Goal: Transaction & Acquisition: Book appointment/travel/reservation

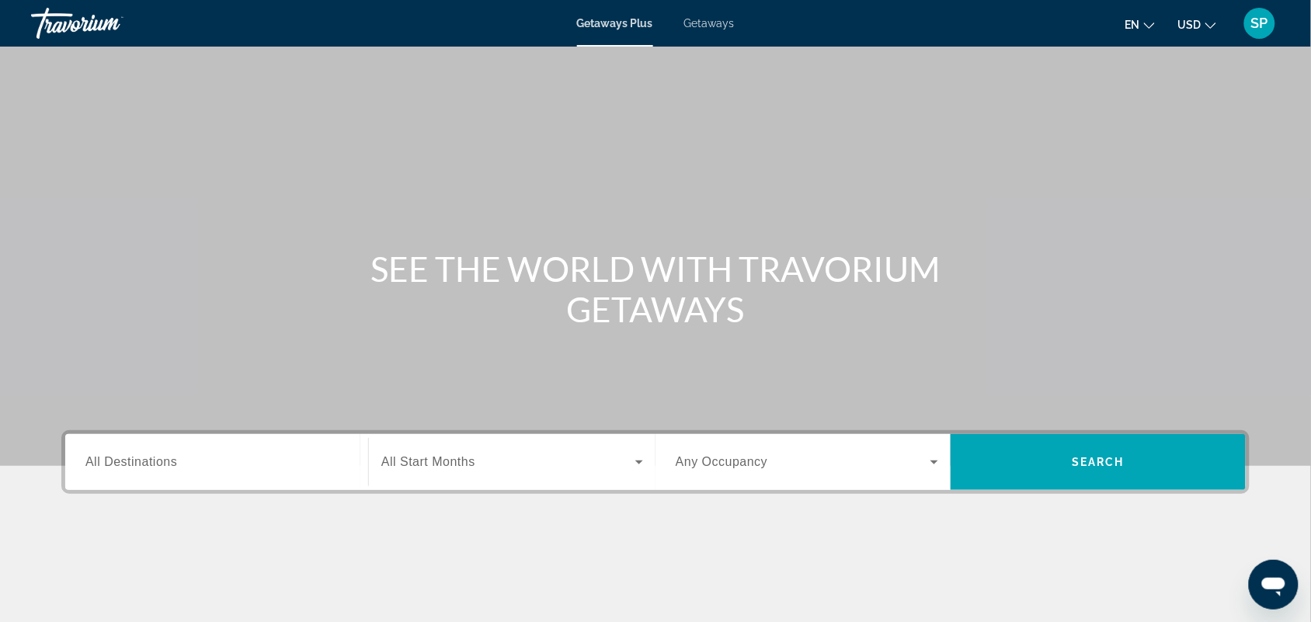
click at [715, 27] on span "Getaways" at bounding box center [709, 23] width 50 height 12
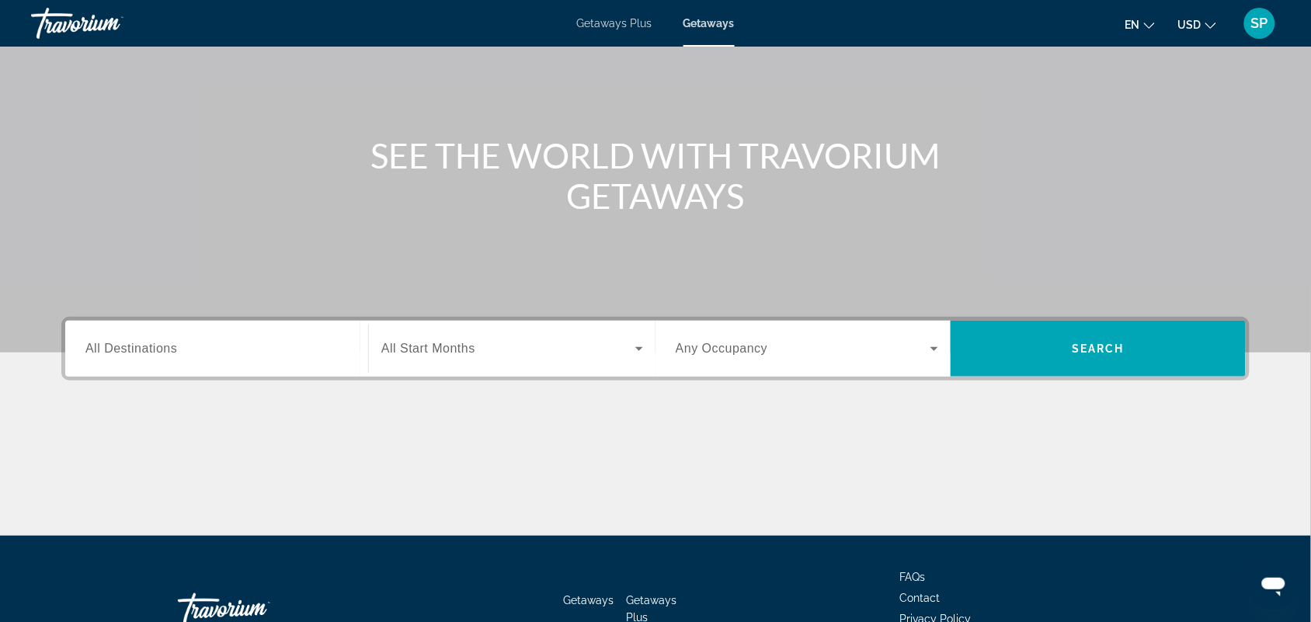
scroll to position [150, 0]
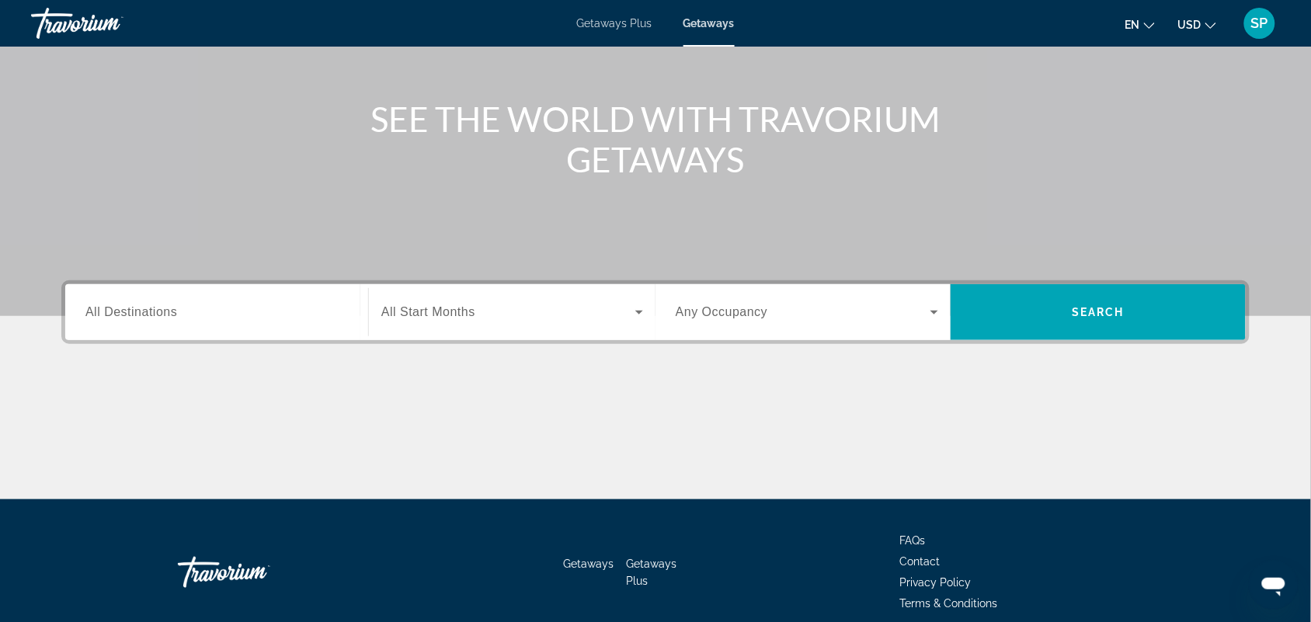
click at [186, 312] on input "Destination All Destinations" at bounding box center [216, 313] width 263 height 19
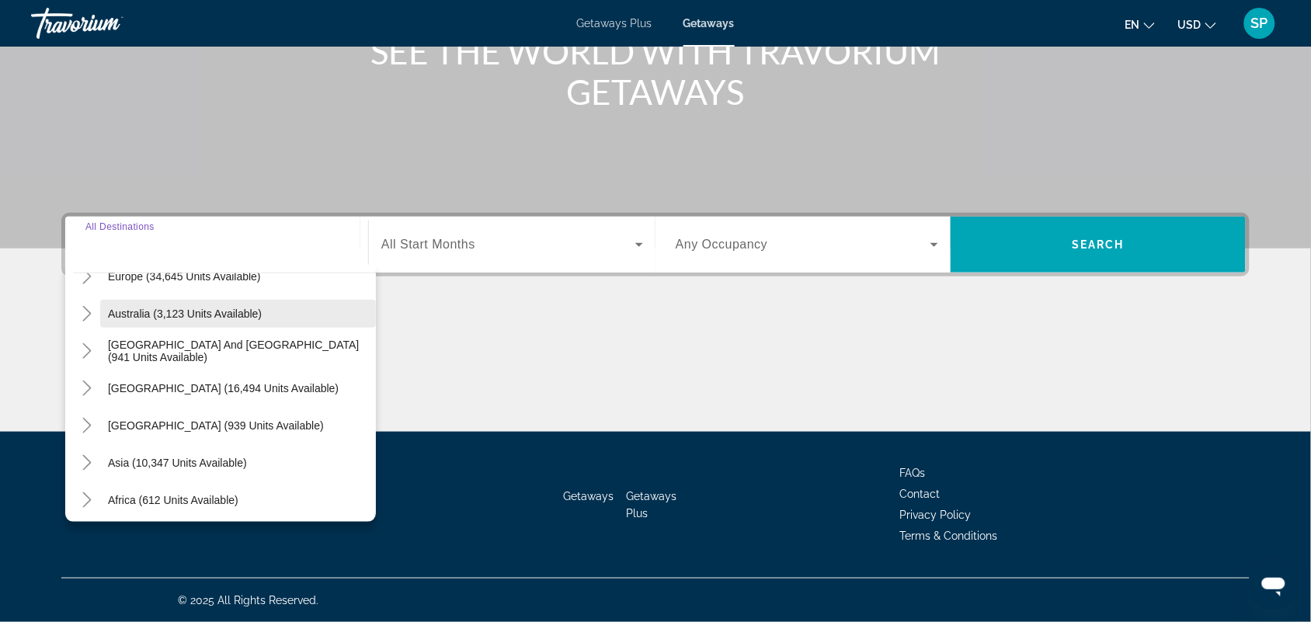
scroll to position [211, 0]
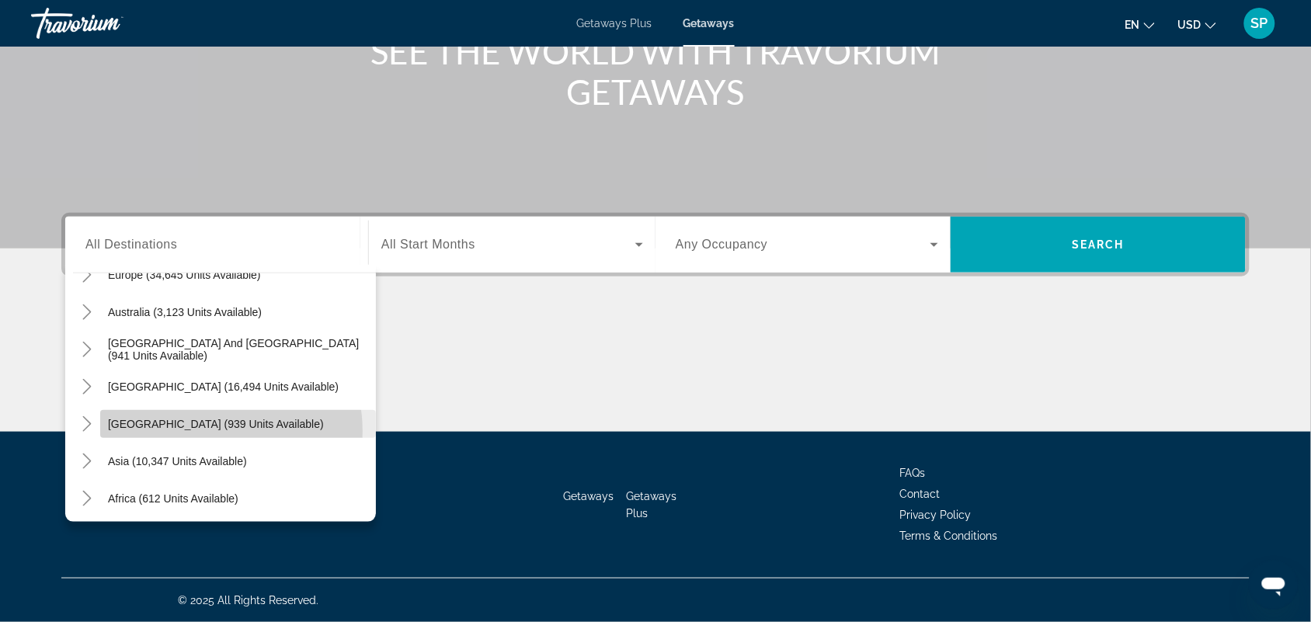
click at [203, 431] on span "Search widget" at bounding box center [238, 424] width 276 height 37
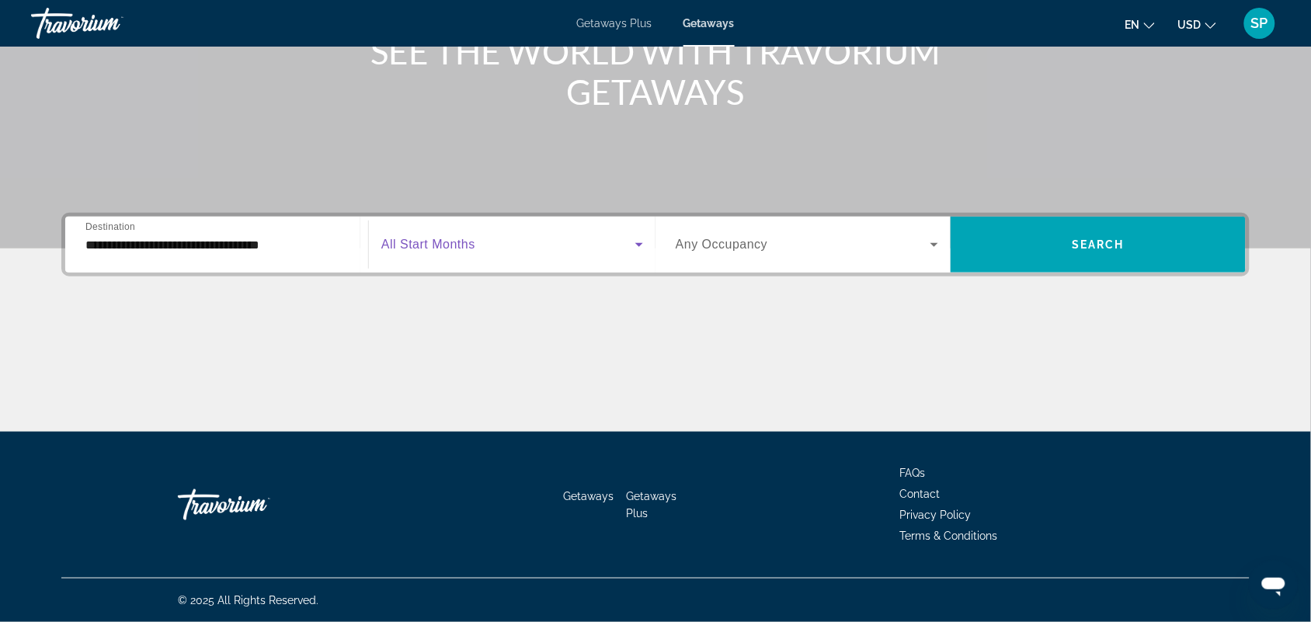
click at [575, 243] on span "Search widget" at bounding box center [508, 244] width 254 height 19
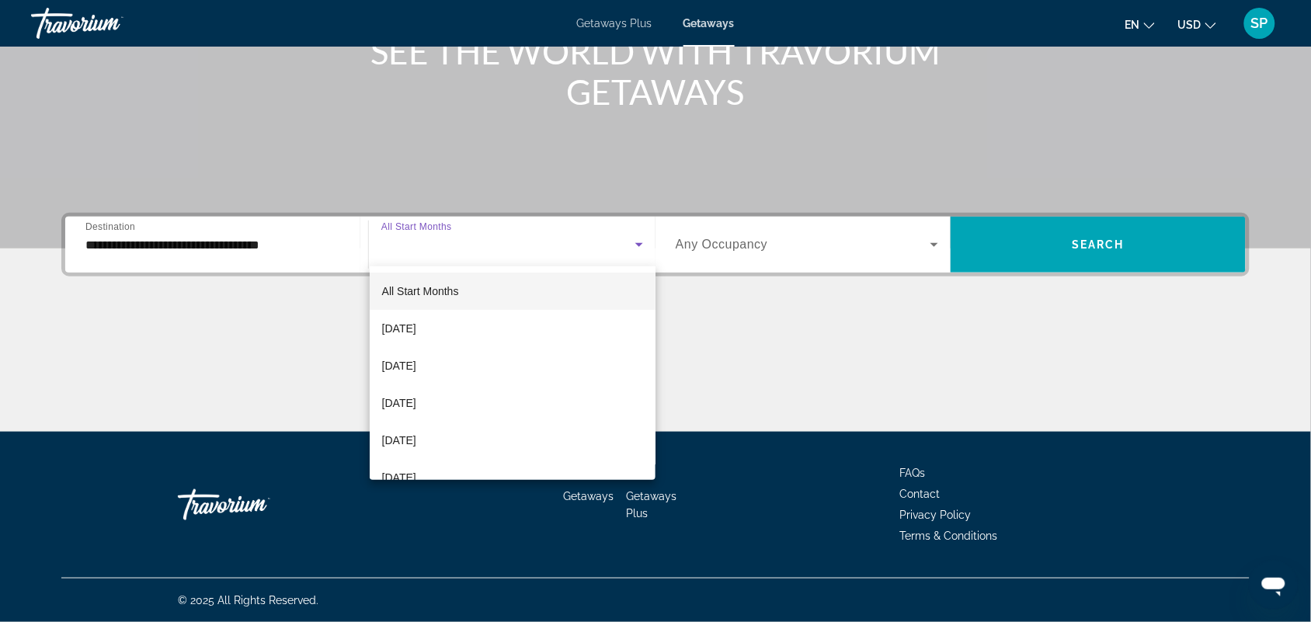
click at [235, 254] on div at bounding box center [655, 311] width 1311 height 622
click at [211, 239] on div at bounding box center [655, 311] width 1311 height 622
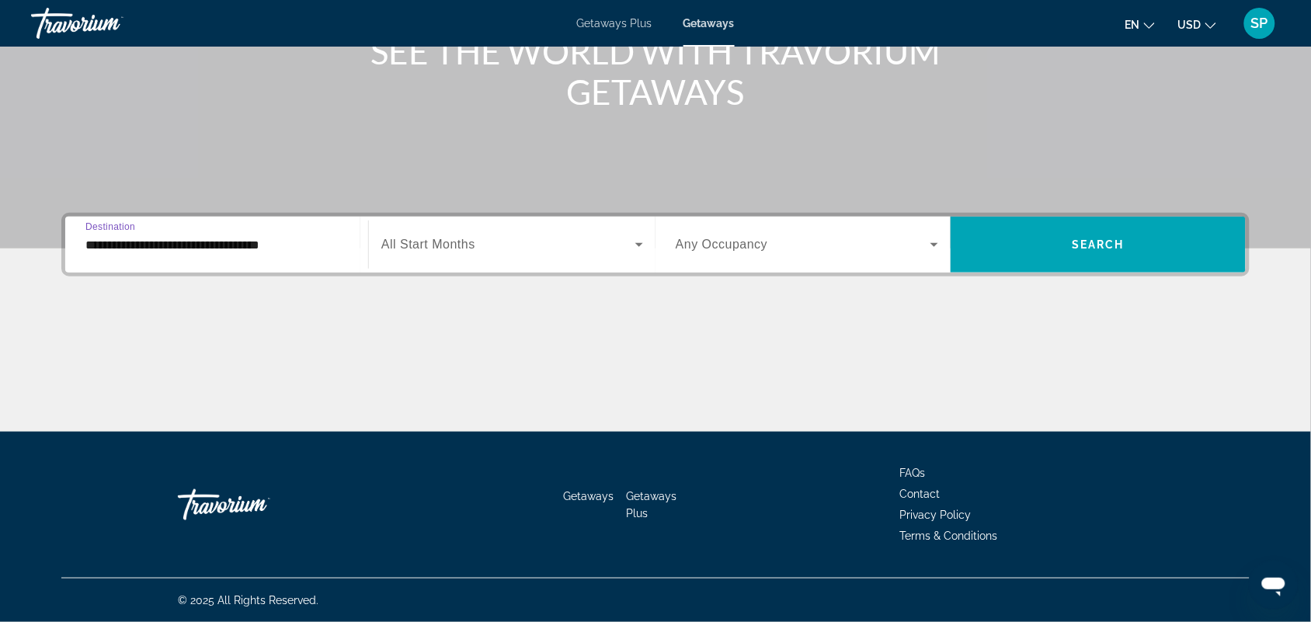
click at [216, 242] on input "**********" at bounding box center [216, 245] width 263 height 19
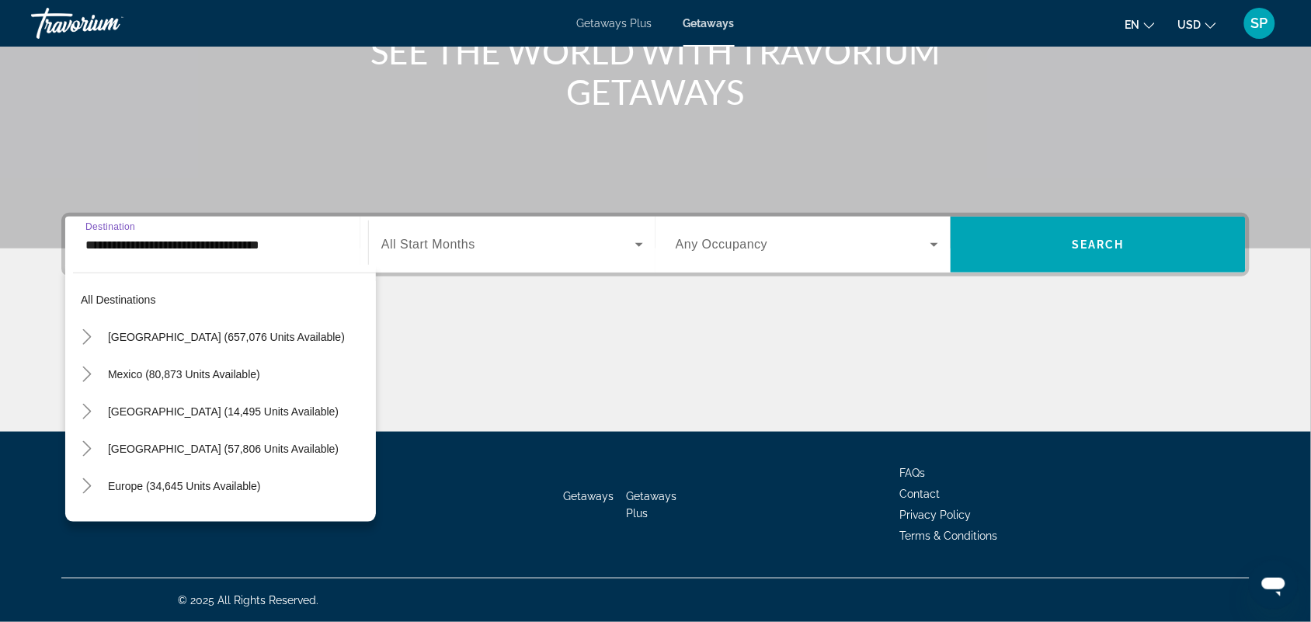
scroll to position [242, 0]
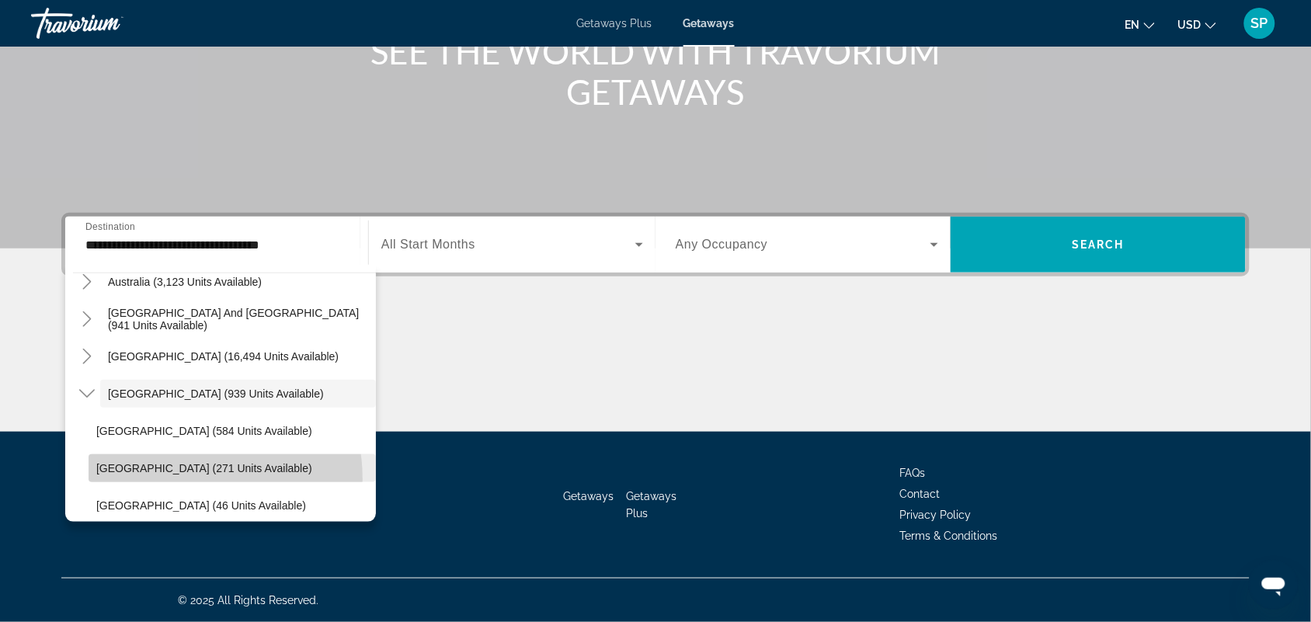
click at [181, 479] on span "Search widget" at bounding box center [232, 468] width 287 height 37
type input "**********"
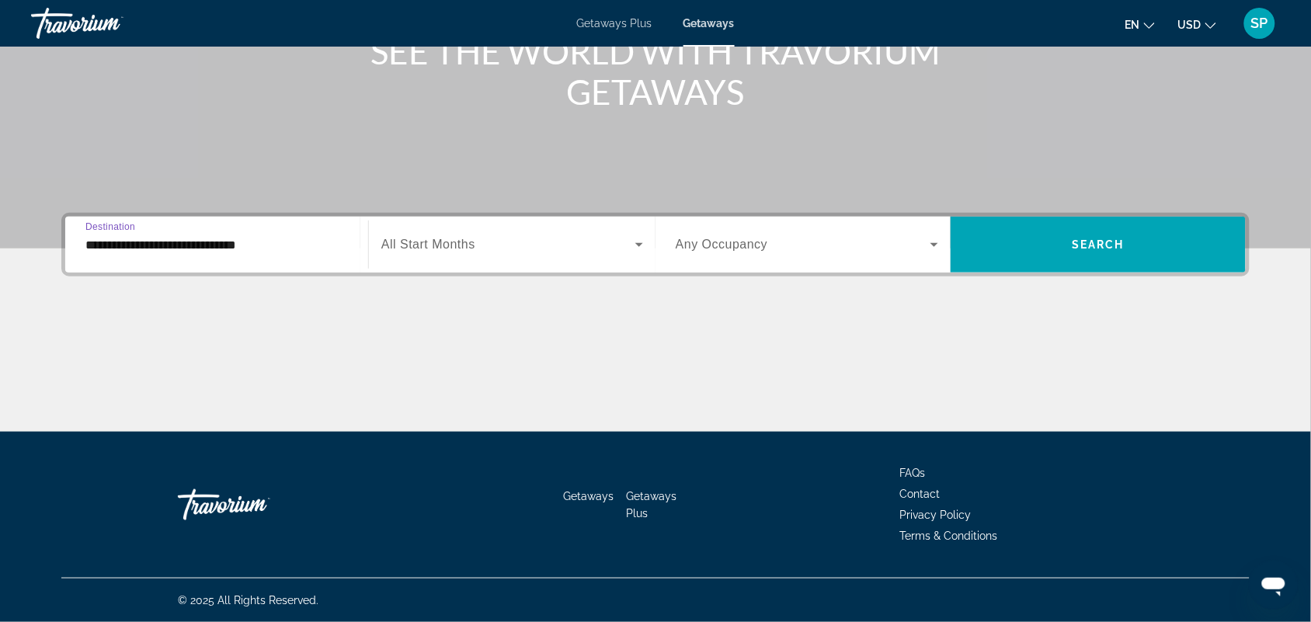
click at [235, 246] on input "**********" at bounding box center [216, 245] width 263 height 19
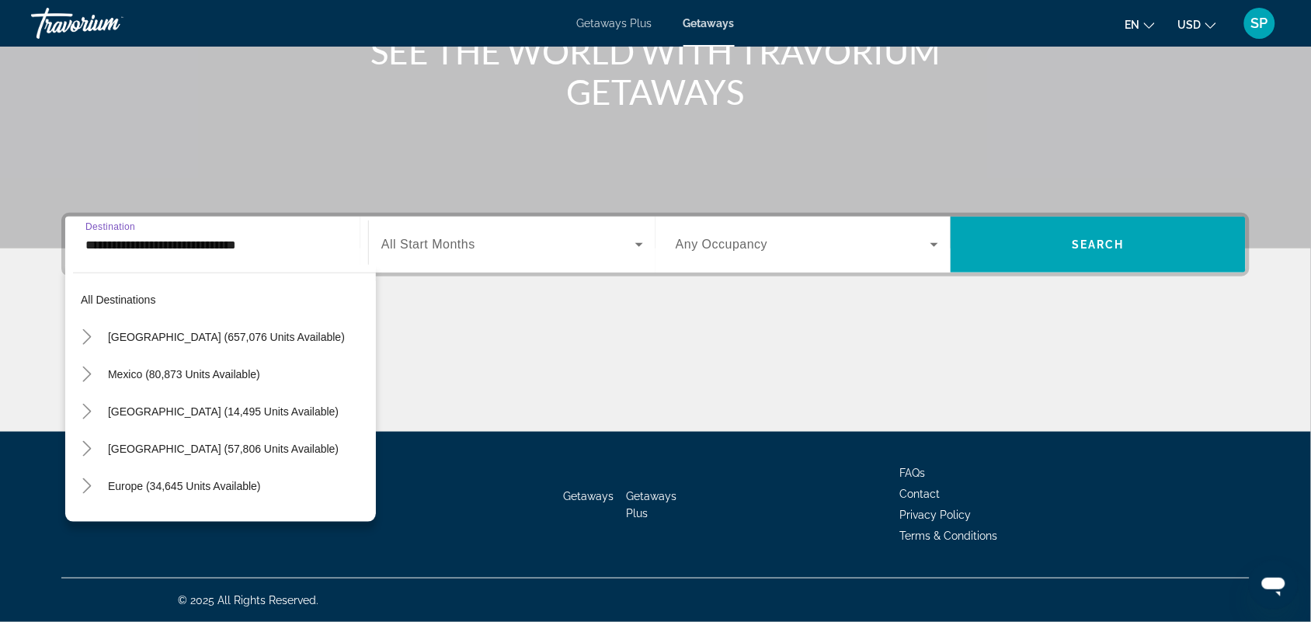
scroll to position [315, 0]
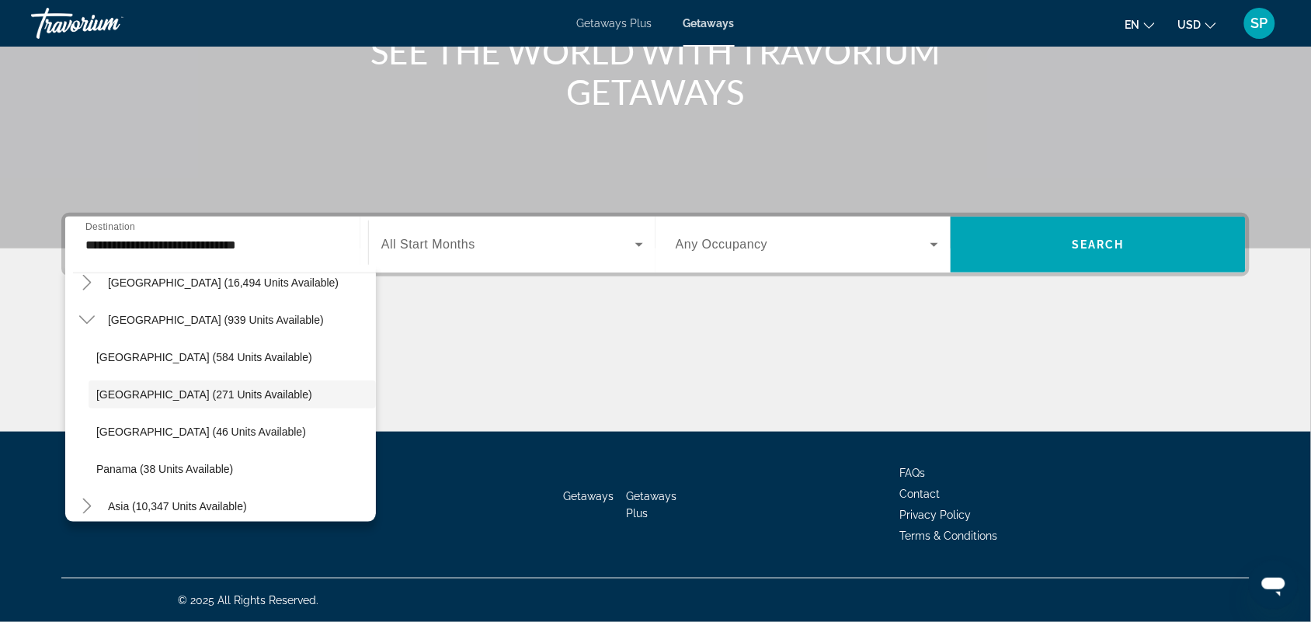
click at [463, 239] on span "All Start Months" at bounding box center [428, 244] width 94 height 13
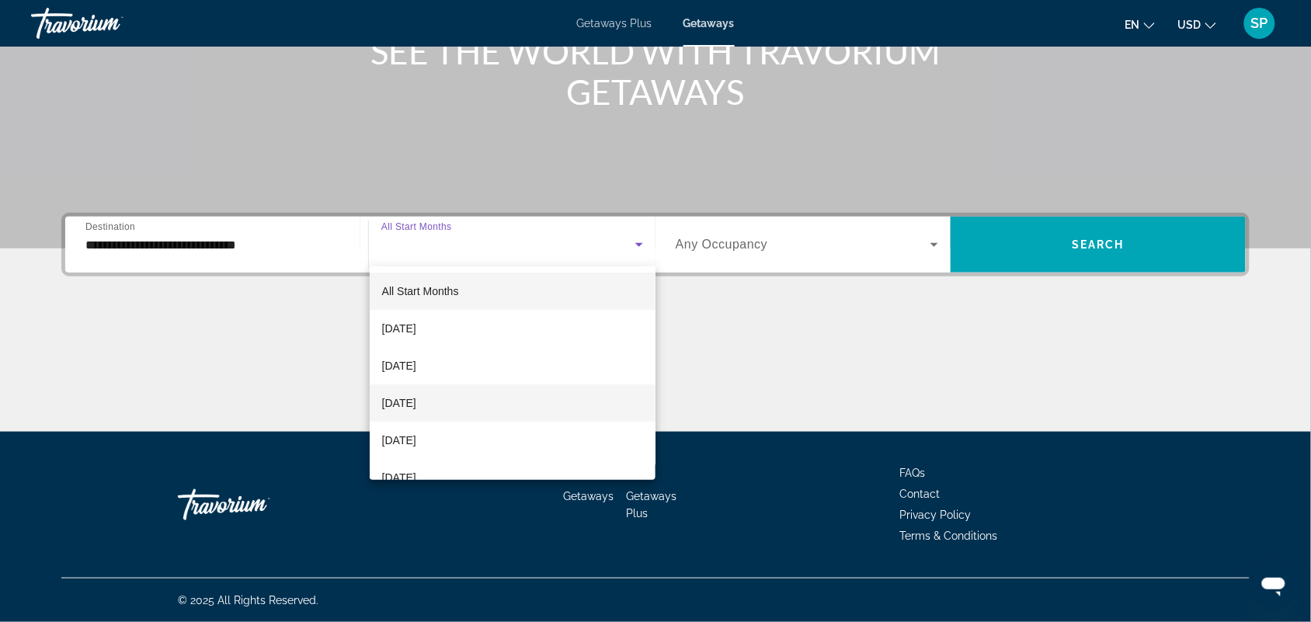
click at [416, 399] on span "[DATE]" at bounding box center [399, 403] width 34 height 19
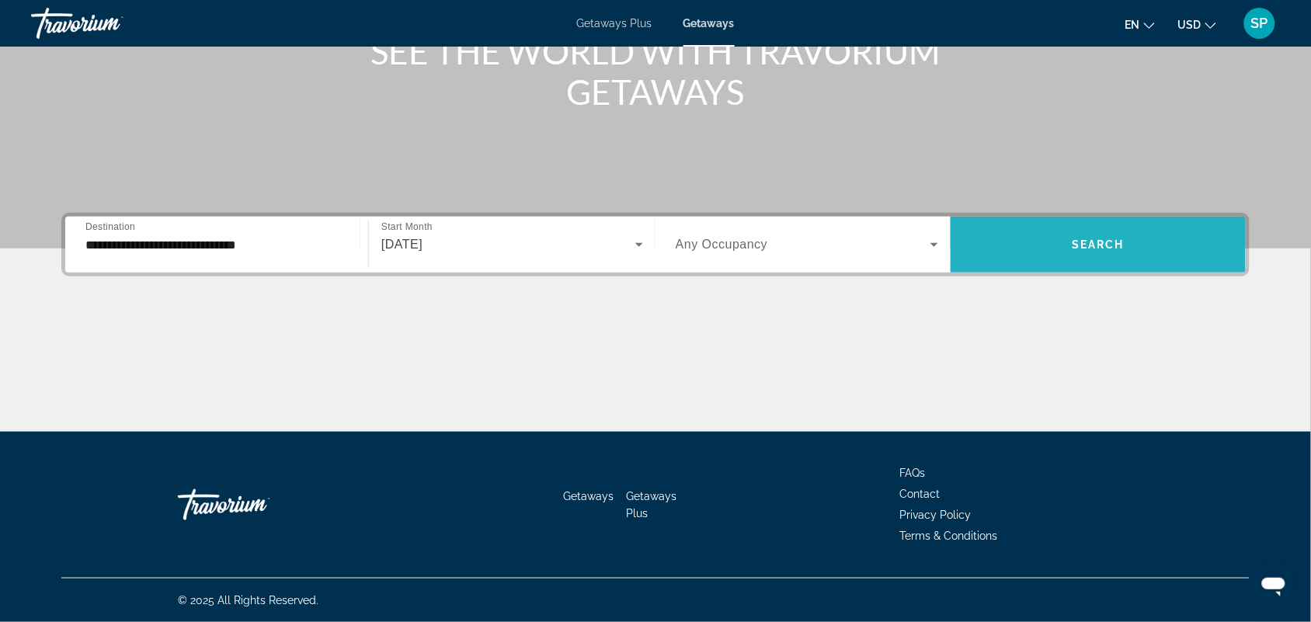
click at [1089, 246] on span "Search" at bounding box center [1098, 244] width 53 height 12
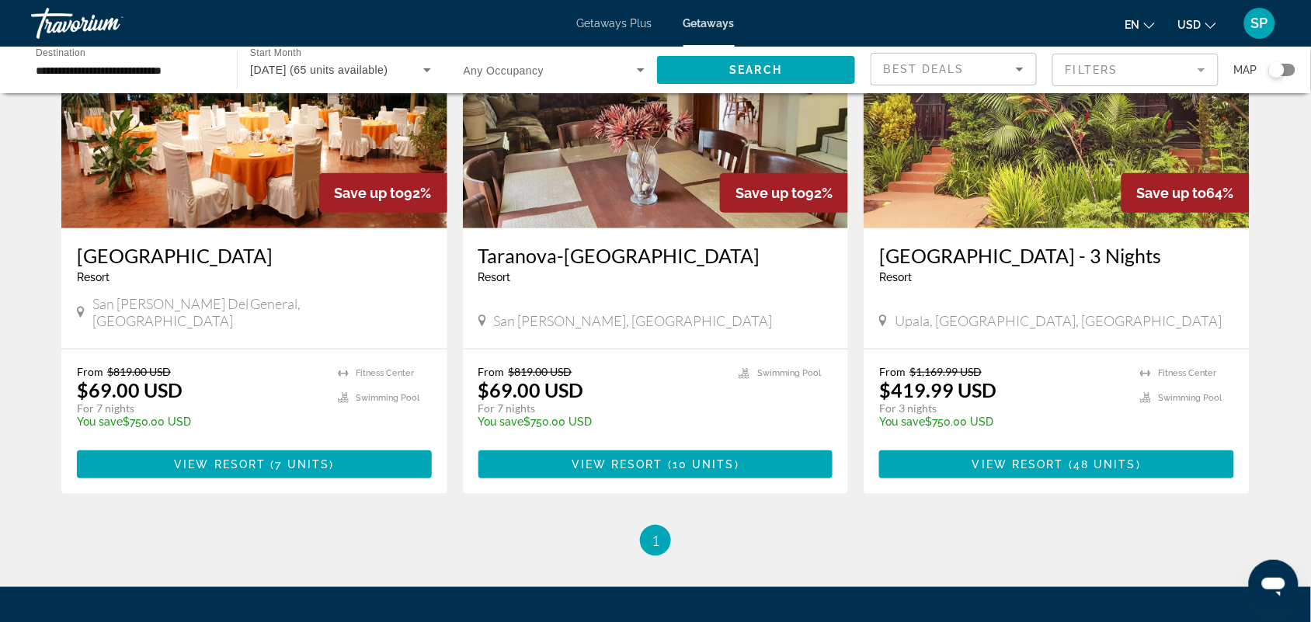
scroll to position [203, 0]
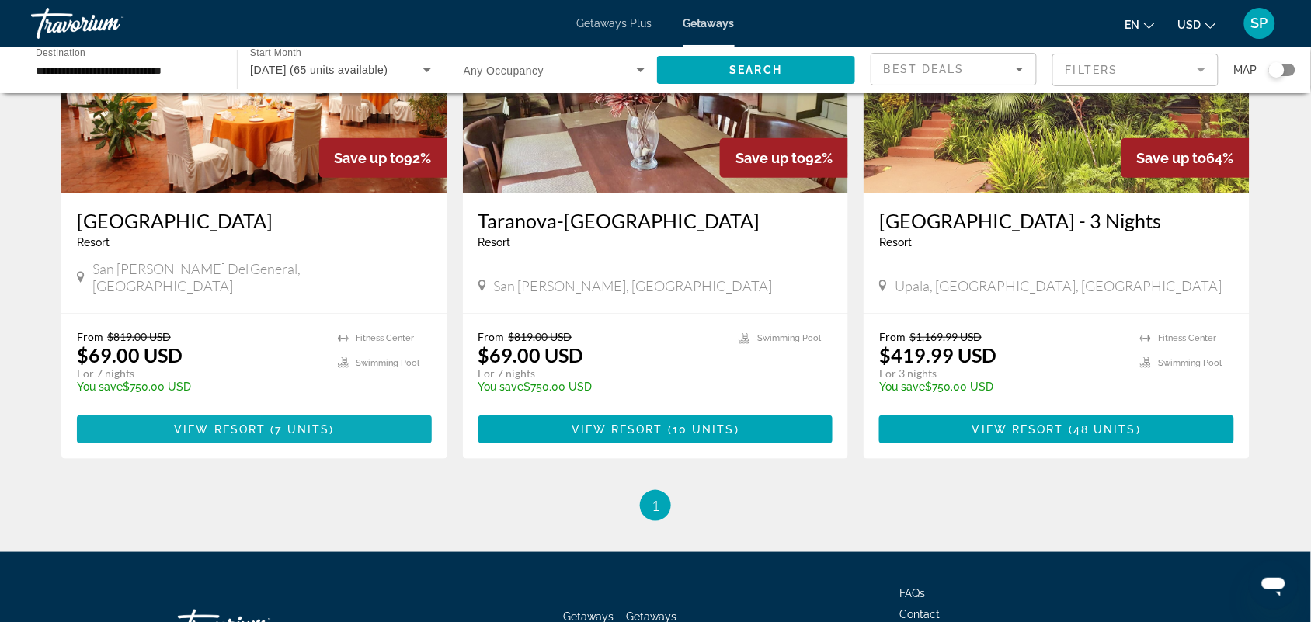
click at [241, 423] on span "View Resort" at bounding box center [220, 429] width 92 height 12
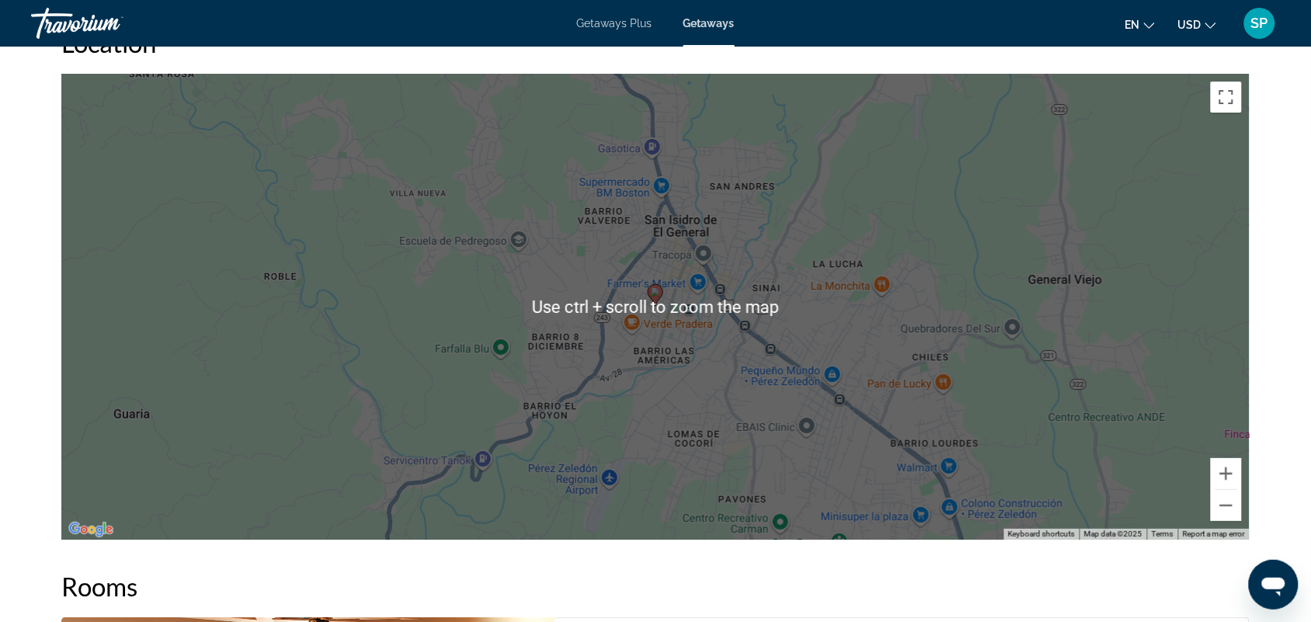
scroll to position [1640, 0]
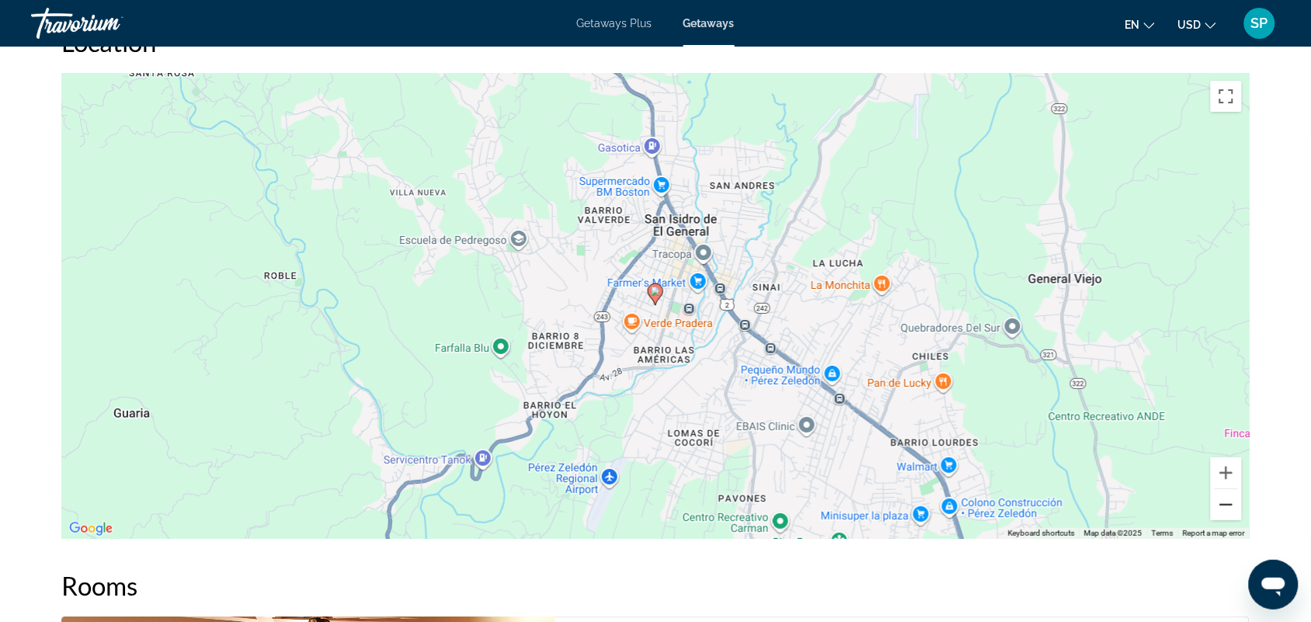
click at [1227, 505] on button "Zoom out" at bounding box center [1226, 504] width 31 height 31
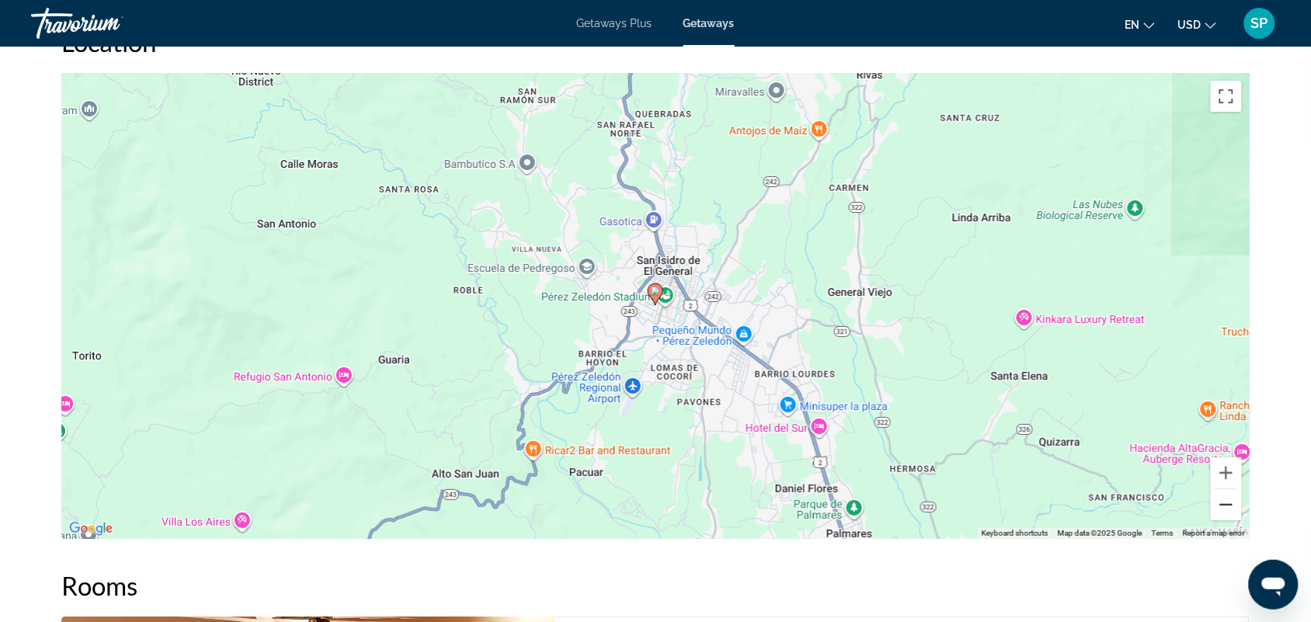
click at [1227, 505] on button "Zoom out" at bounding box center [1226, 504] width 31 height 31
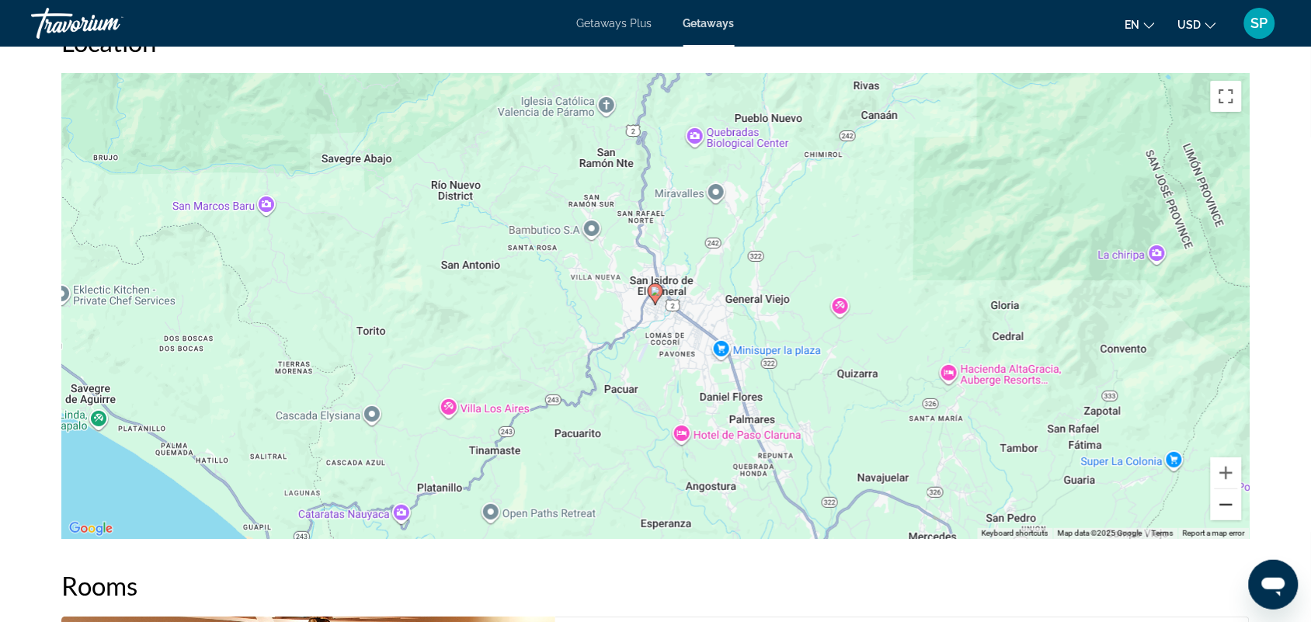
click at [1227, 505] on button "Zoom out" at bounding box center [1226, 504] width 31 height 31
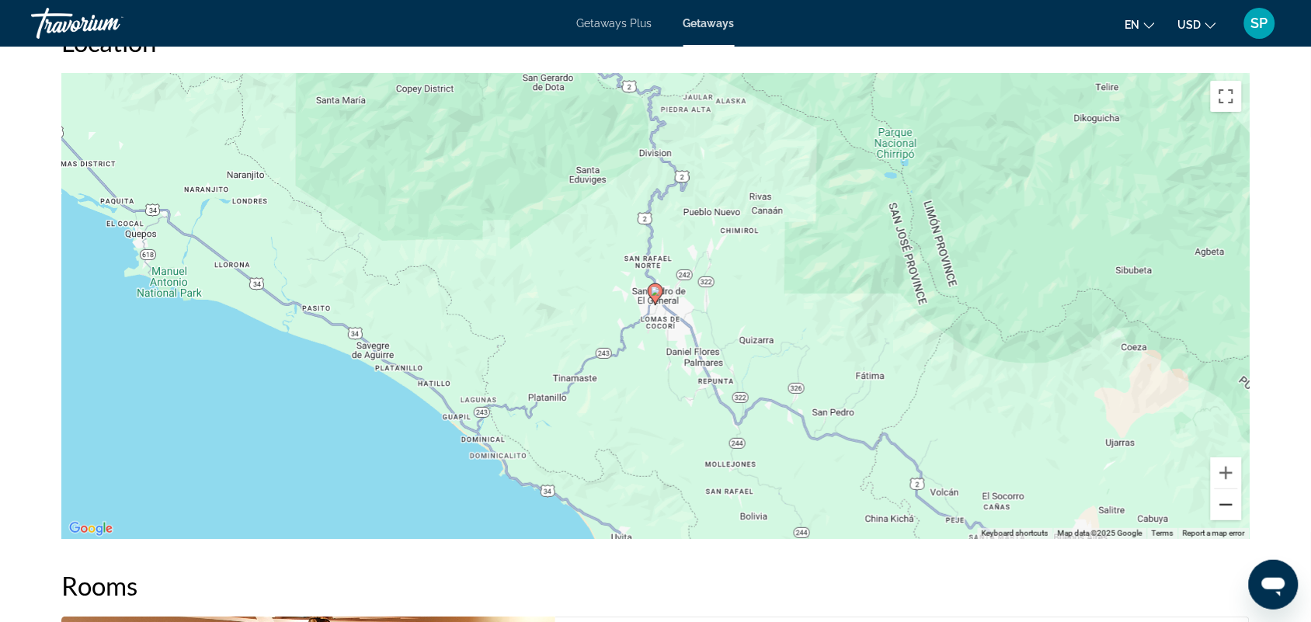
click at [1227, 505] on button "Zoom out" at bounding box center [1226, 504] width 31 height 31
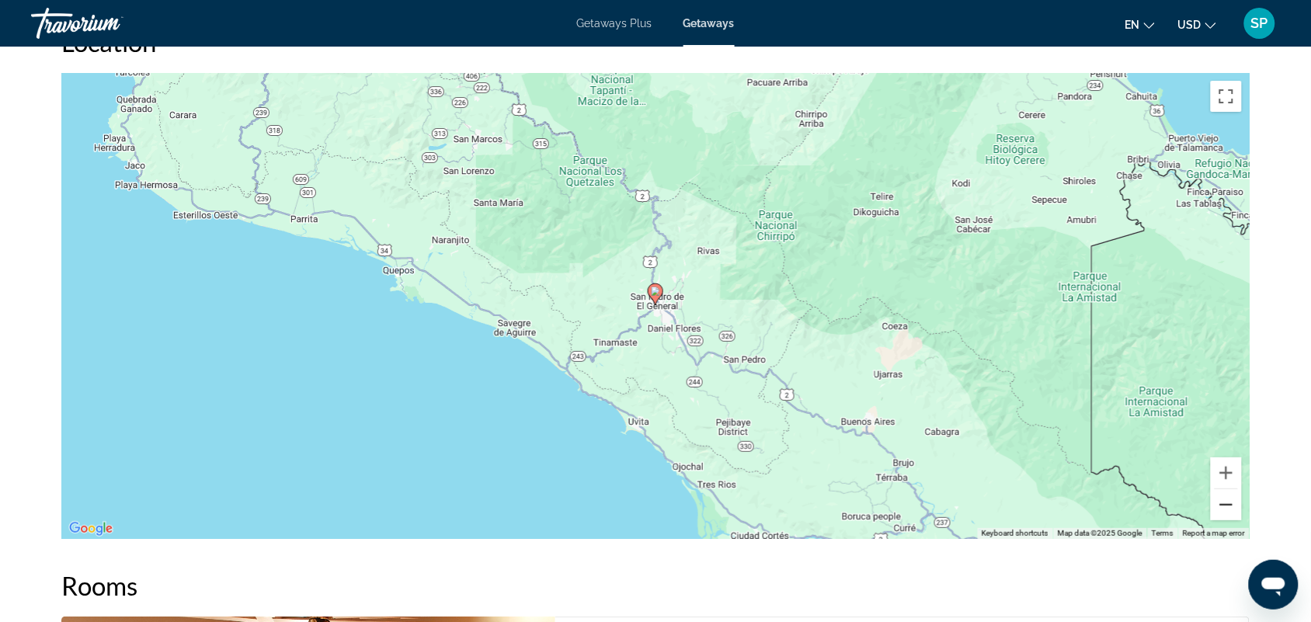
click at [1227, 505] on button "Zoom out" at bounding box center [1226, 504] width 31 height 31
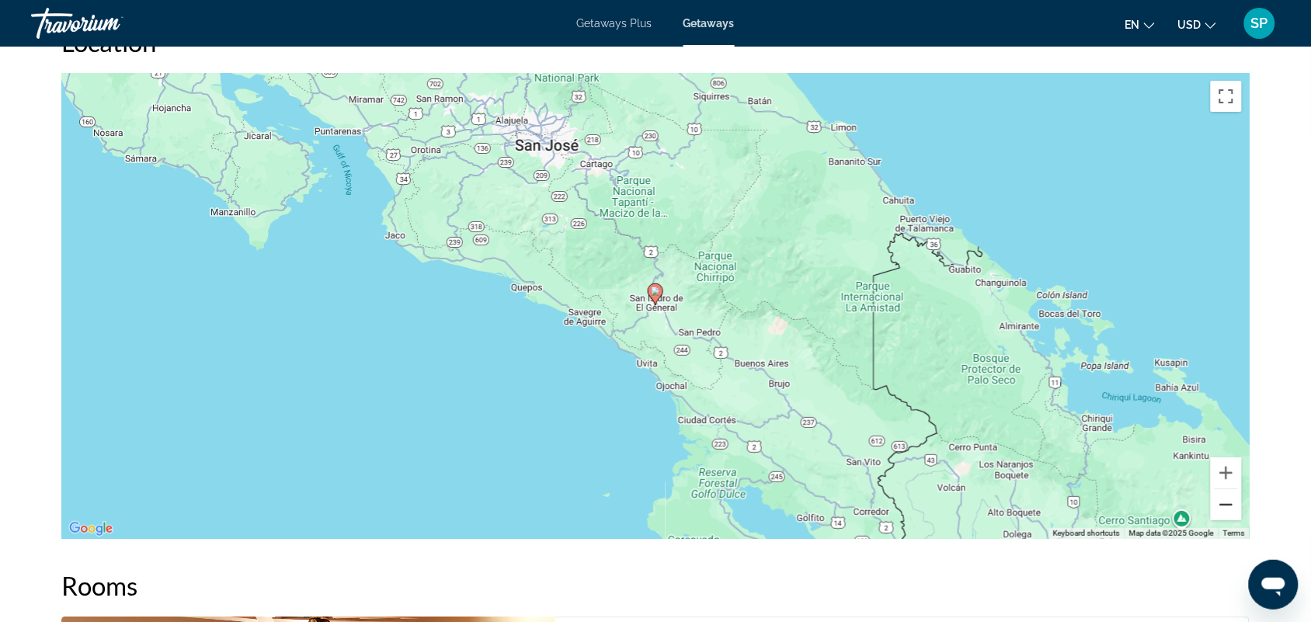
click at [1227, 505] on button "Zoom out" at bounding box center [1226, 504] width 31 height 31
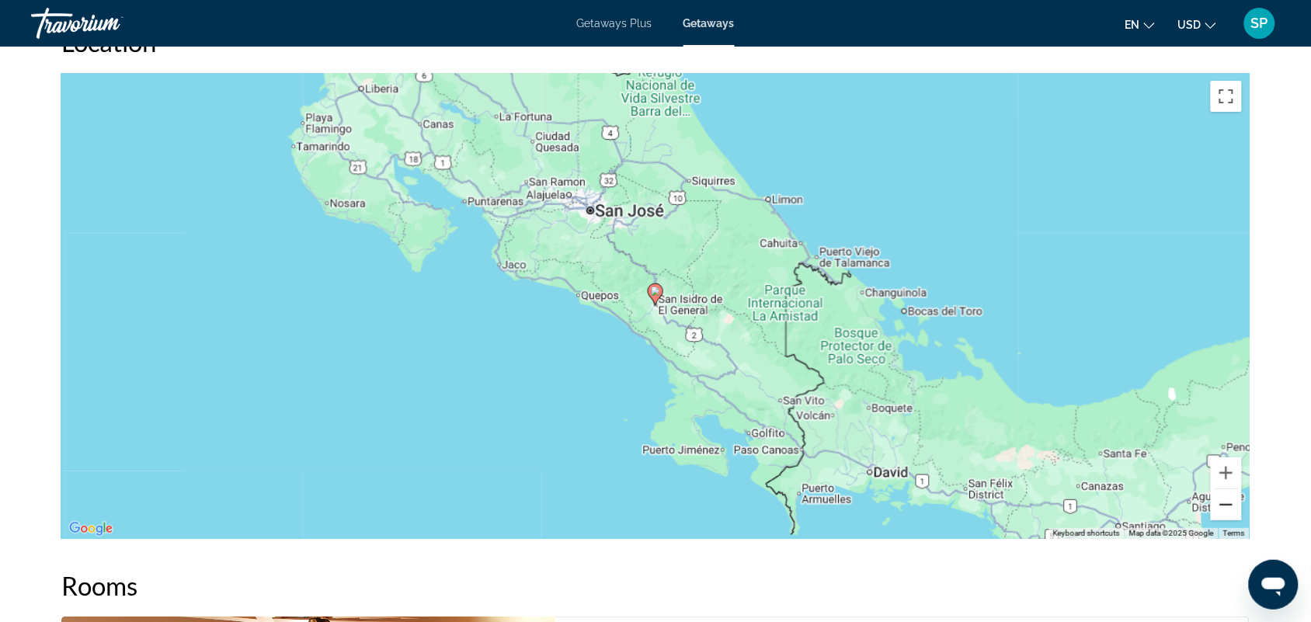
click at [1227, 505] on button "Zoom out" at bounding box center [1226, 504] width 31 height 31
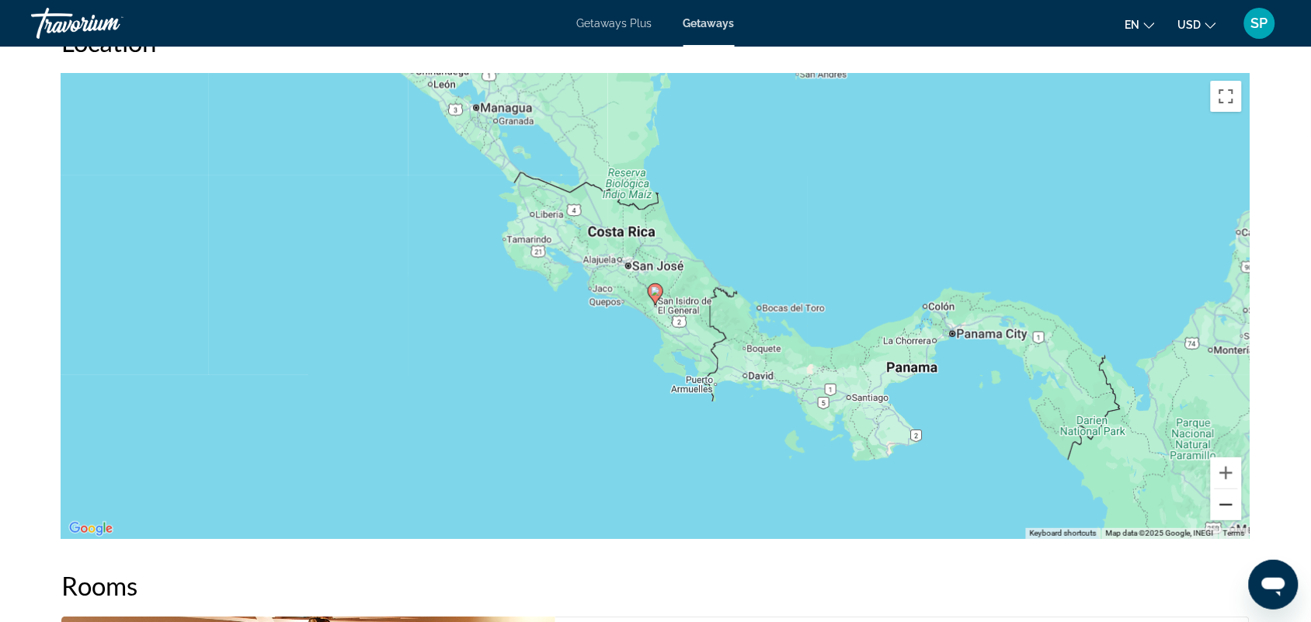
click at [1227, 505] on button "Zoom out" at bounding box center [1226, 504] width 31 height 31
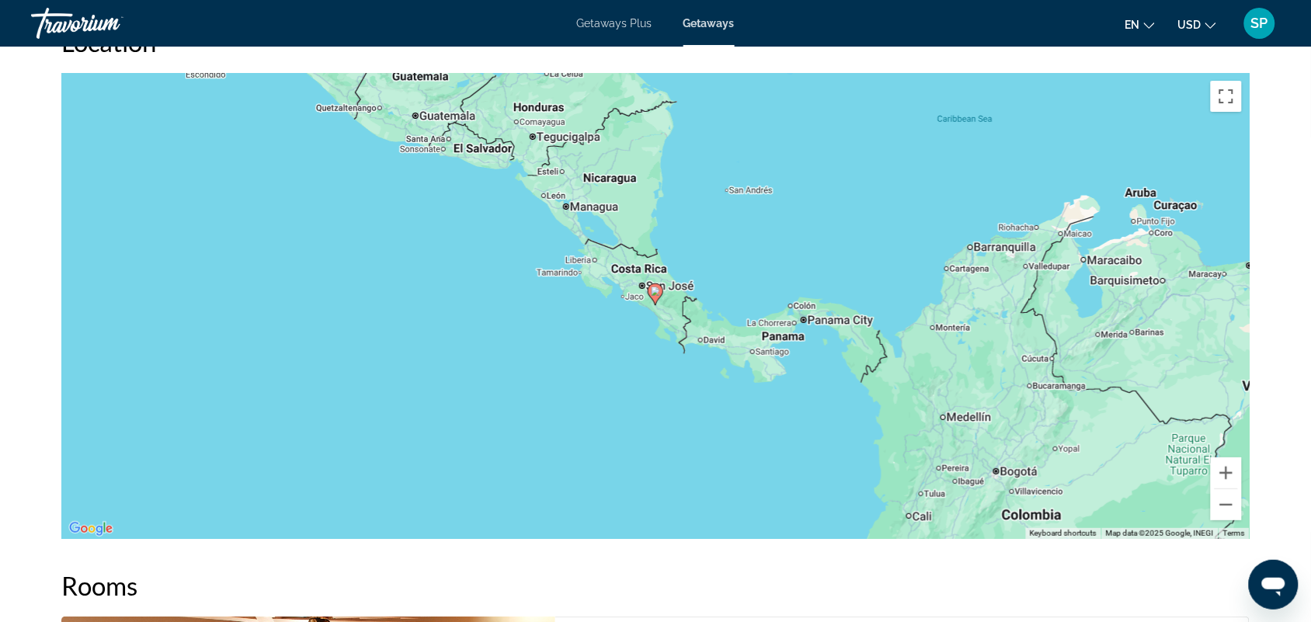
click at [643, 325] on div "To activate drag with keyboard, press Alt + Enter. Once in keyboard drag state,…" at bounding box center [655, 306] width 1189 height 466
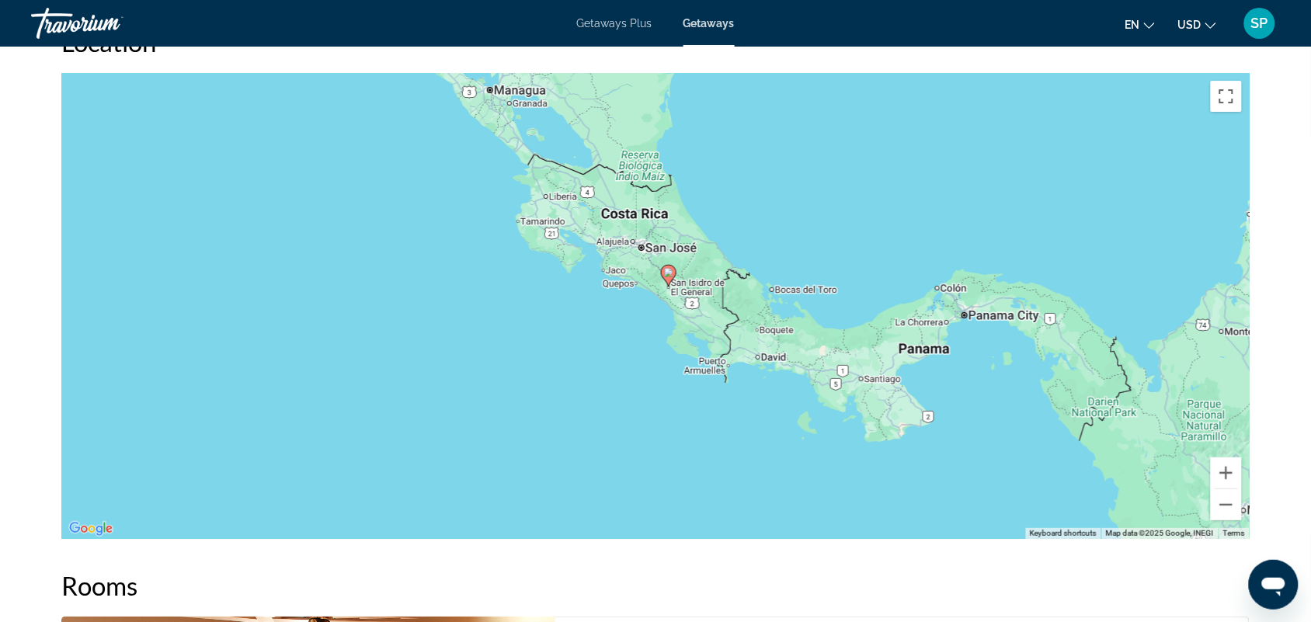
click at [639, 305] on div "To activate drag with keyboard, press Alt + Enter. Once in keyboard drag state,…" at bounding box center [655, 306] width 1189 height 466
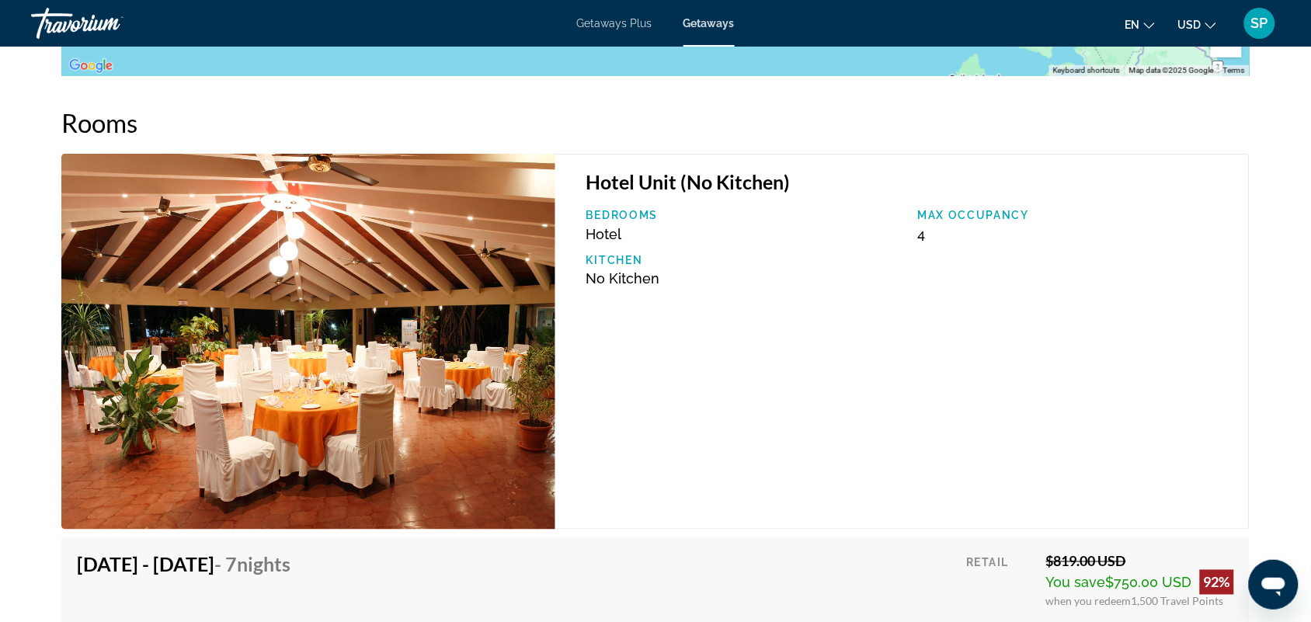
scroll to position [2146, 0]
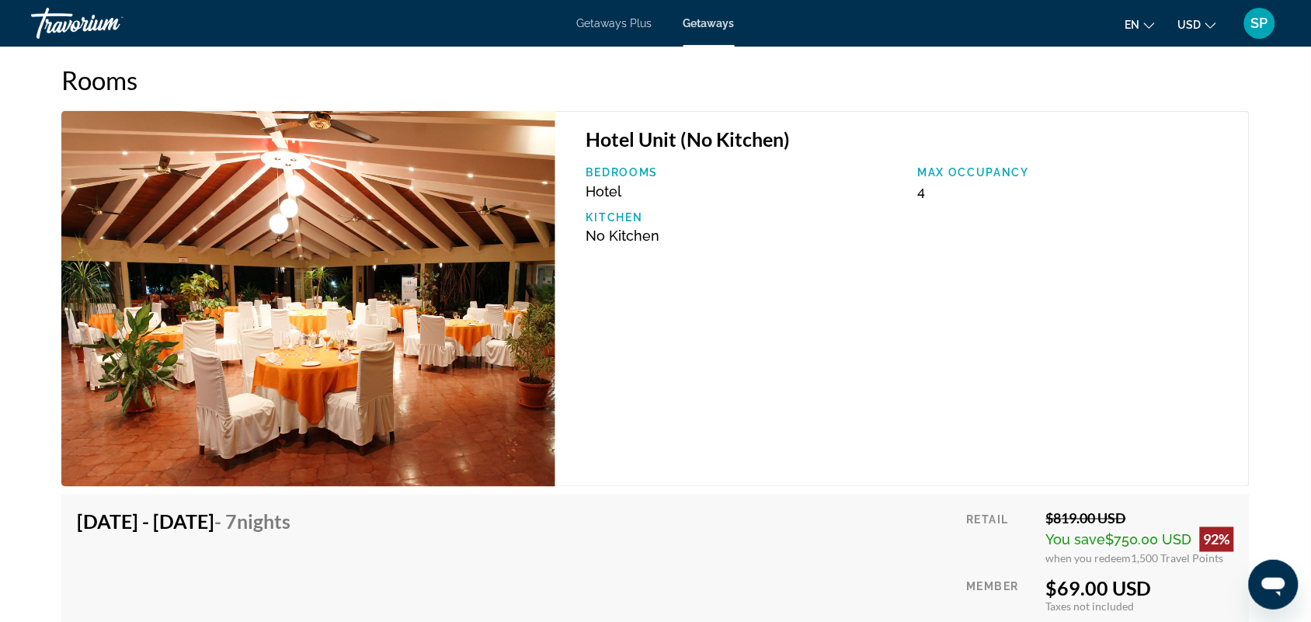
click at [440, 332] on img "Main content" at bounding box center [308, 299] width 494 height 376
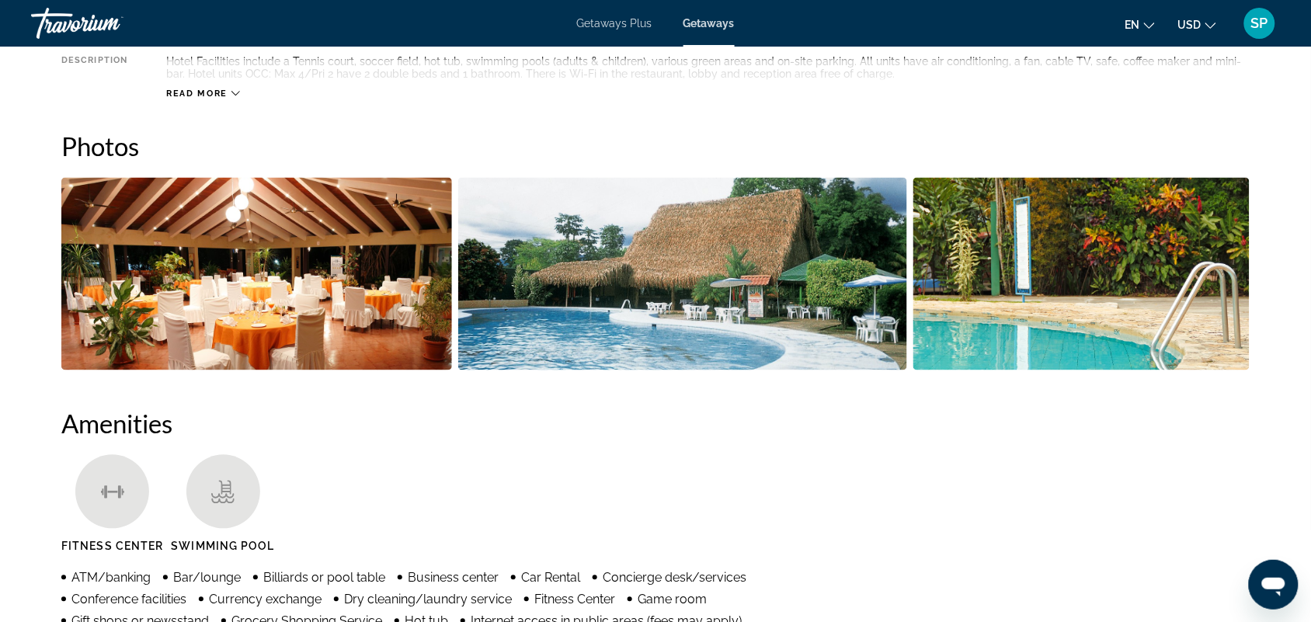
scroll to position [654, 0]
click at [550, 321] on img "Open full-screen image slider" at bounding box center [682, 275] width 449 height 193
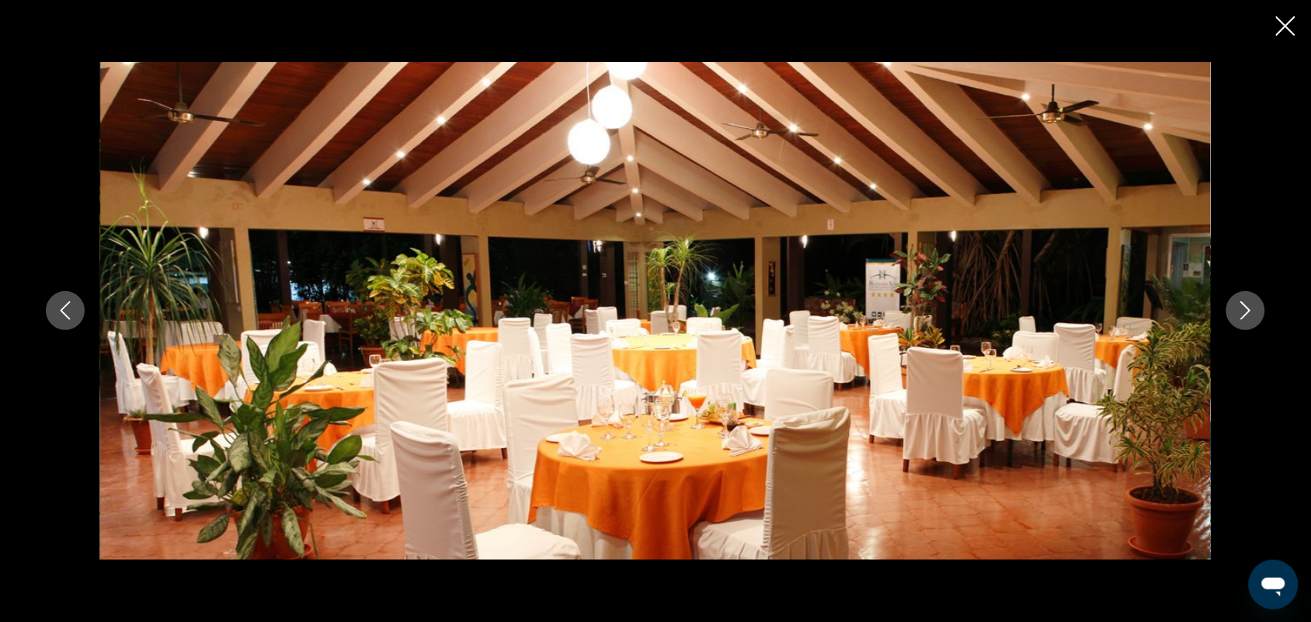
click at [1245, 315] on icon "Next image" at bounding box center [1246, 310] width 19 height 19
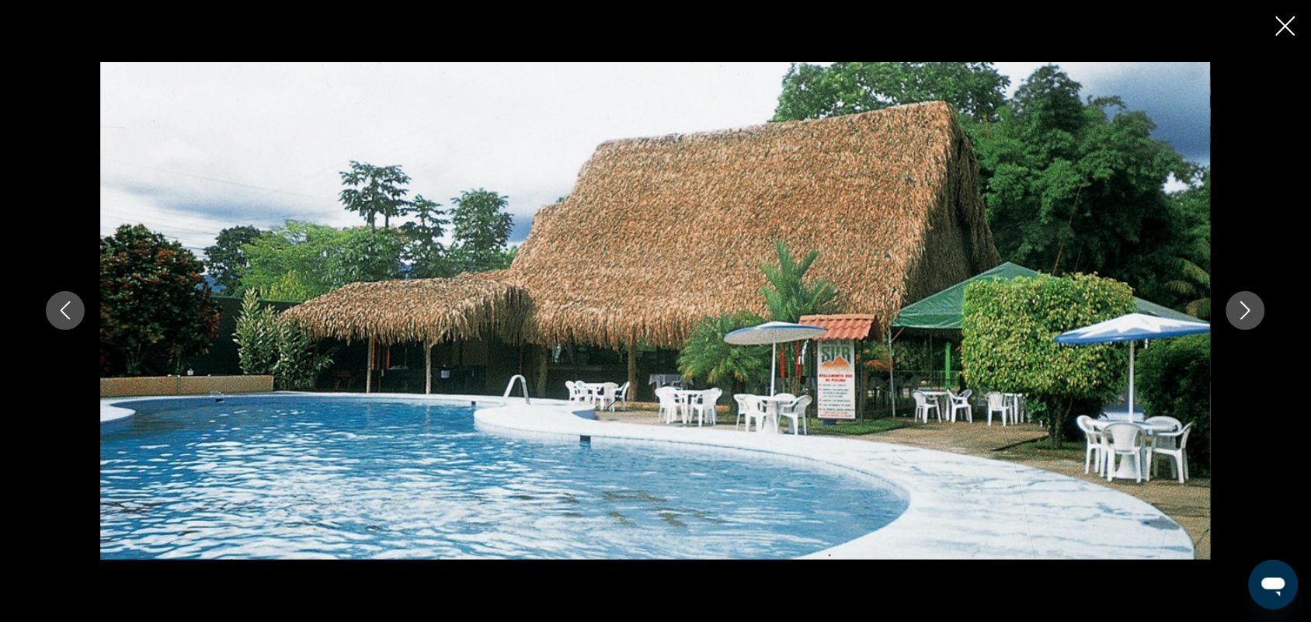
click at [1245, 315] on icon "Next image" at bounding box center [1246, 310] width 19 height 19
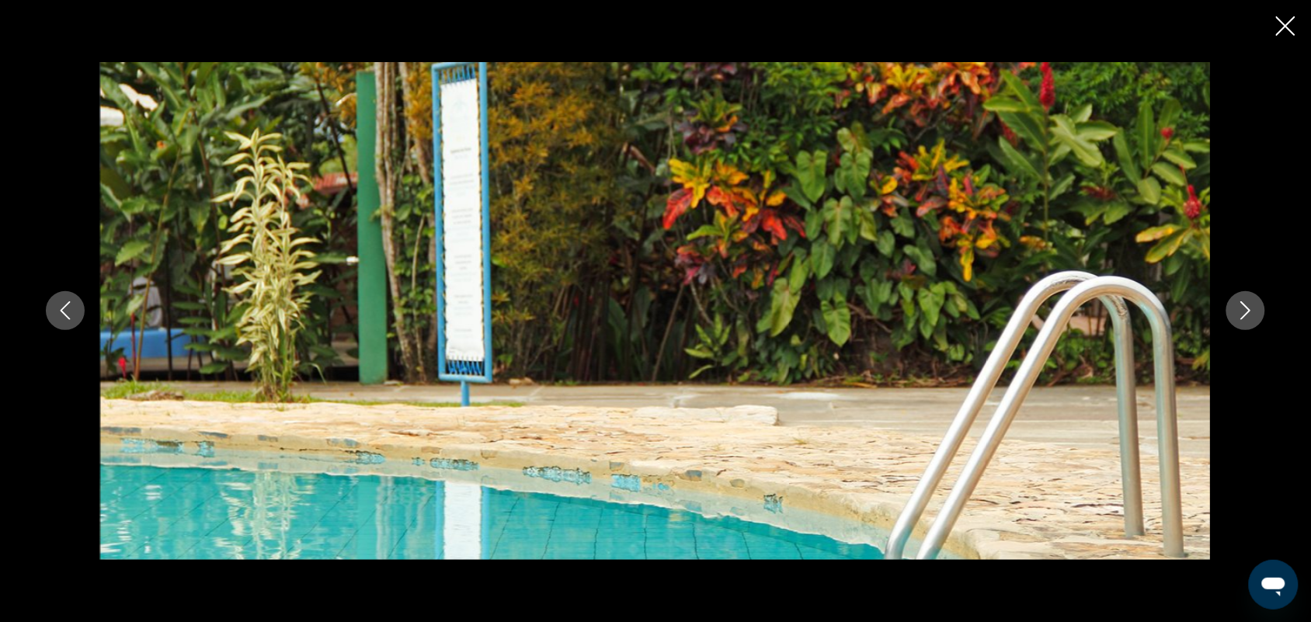
click at [1245, 315] on icon "Next image" at bounding box center [1246, 310] width 19 height 19
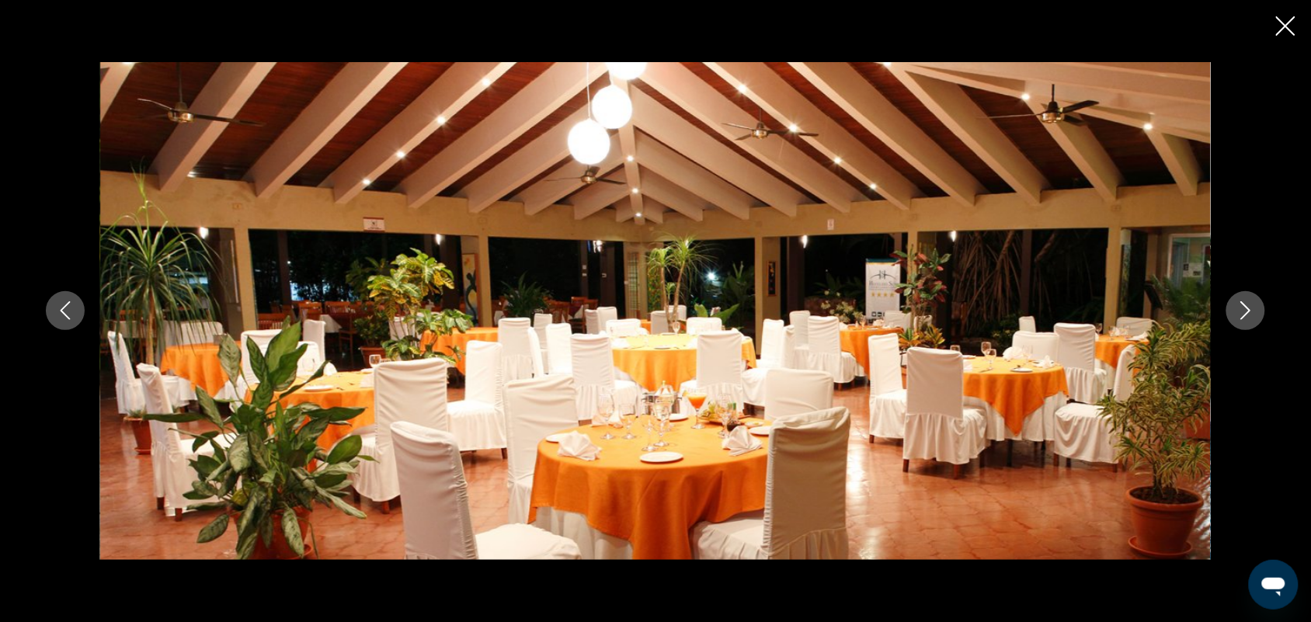
click at [1279, 27] on icon "Close slideshow" at bounding box center [1285, 25] width 19 height 19
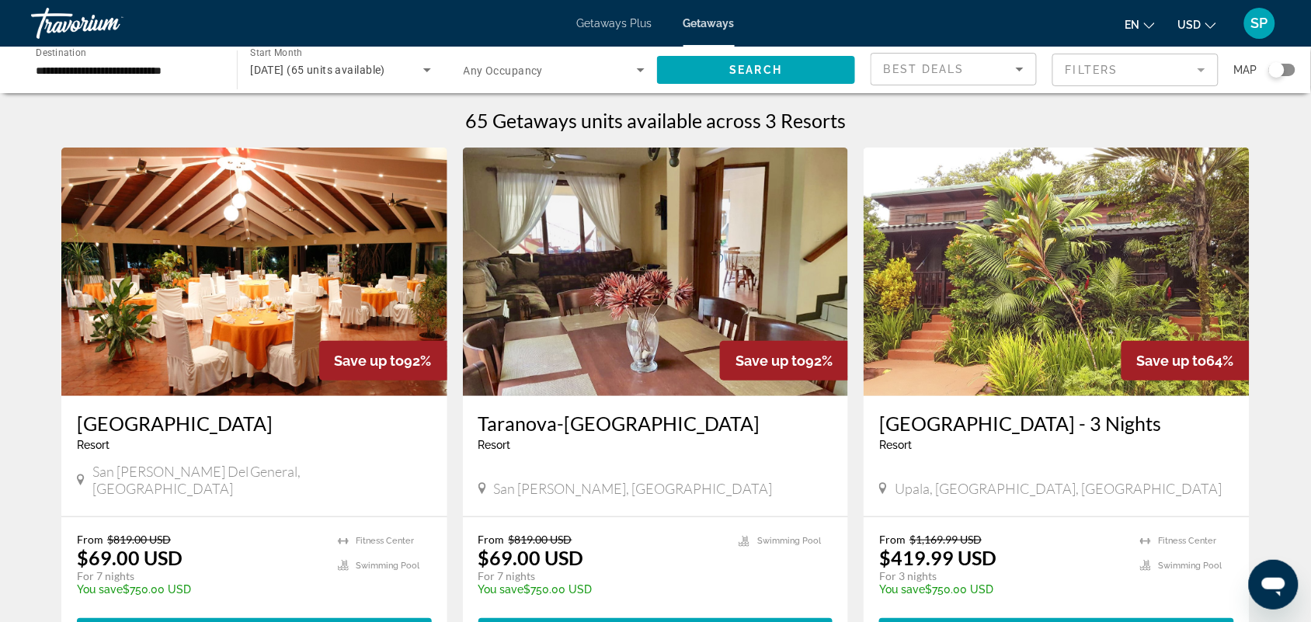
click at [141, 68] on input "**********" at bounding box center [126, 70] width 181 height 19
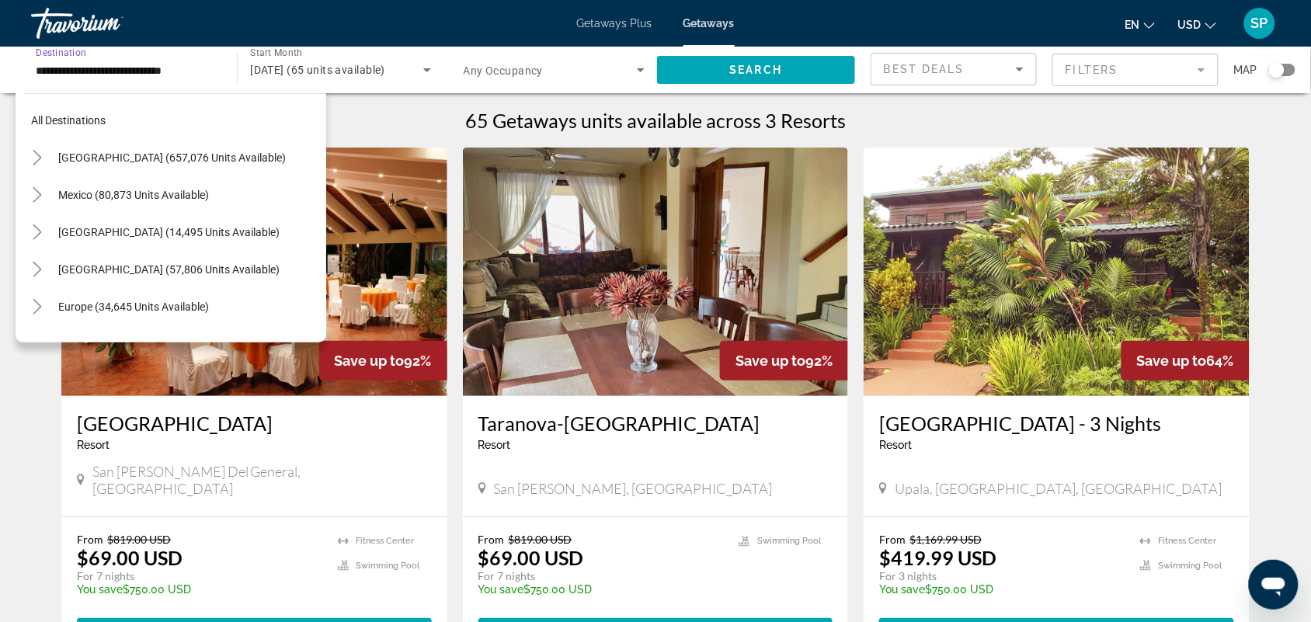
scroll to position [315, 0]
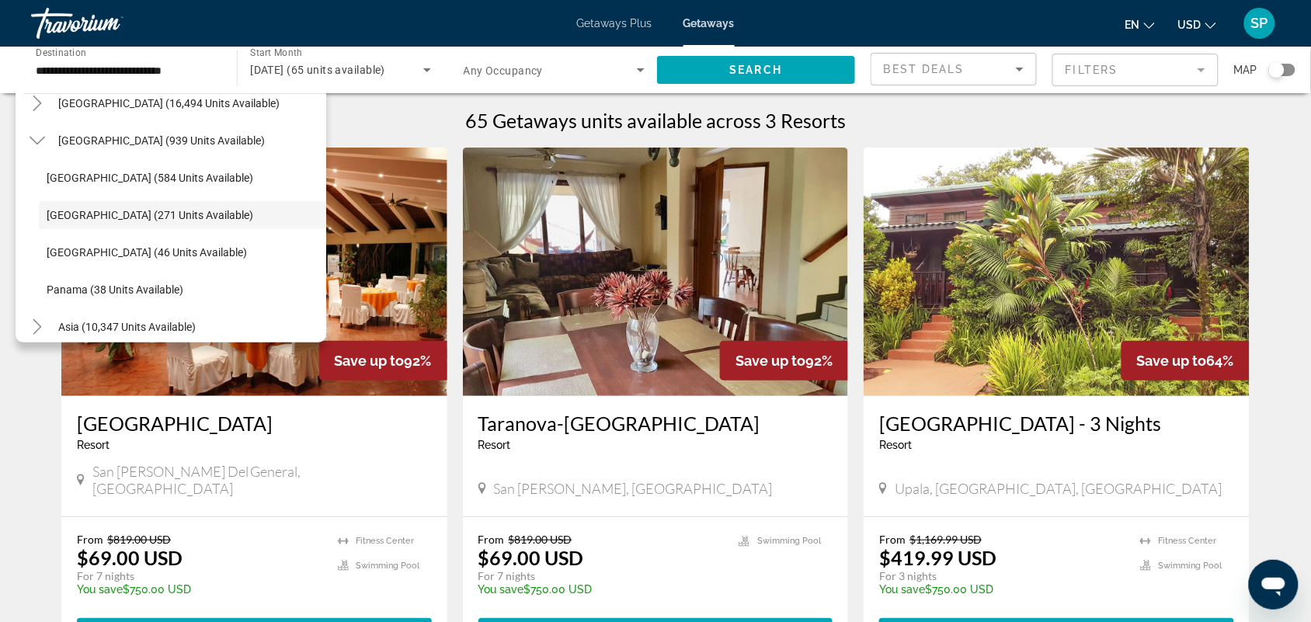
click at [383, 110] on div "65 Getaways units available across 3 Resorts" at bounding box center [655, 120] width 1189 height 23
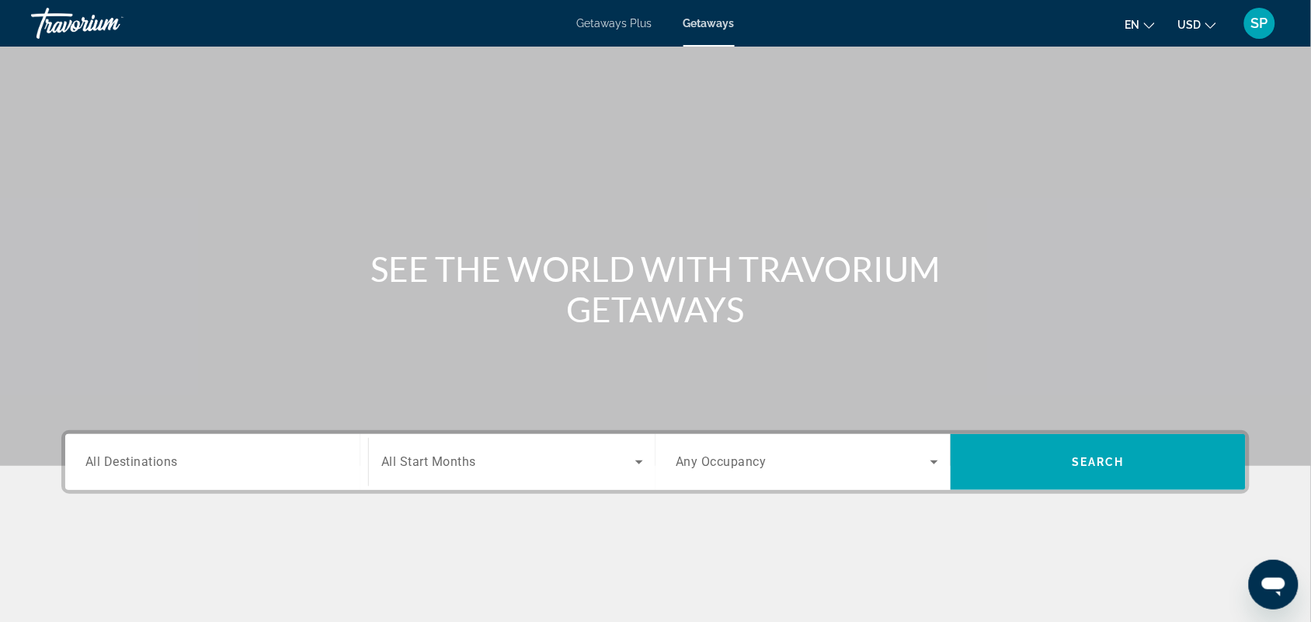
click at [626, 23] on span "Getaways Plus" at bounding box center [614, 23] width 75 height 12
click at [181, 463] on input "Destination All Destinations" at bounding box center [216, 463] width 263 height 19
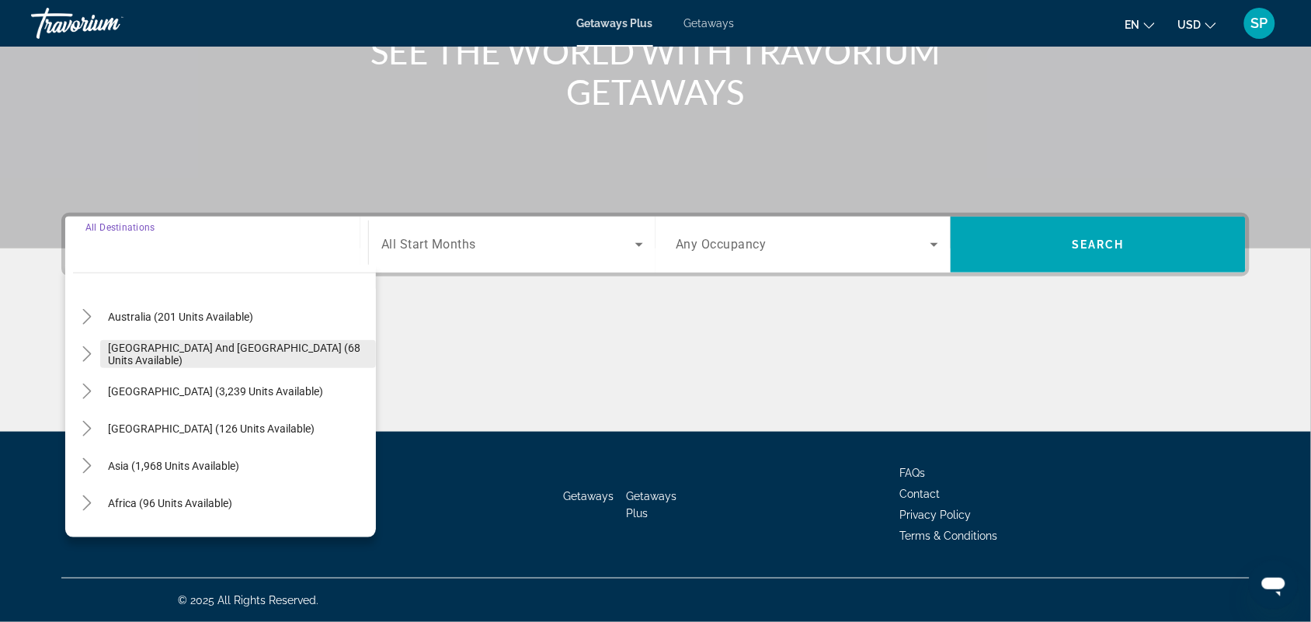
scroll to position [239, 0]
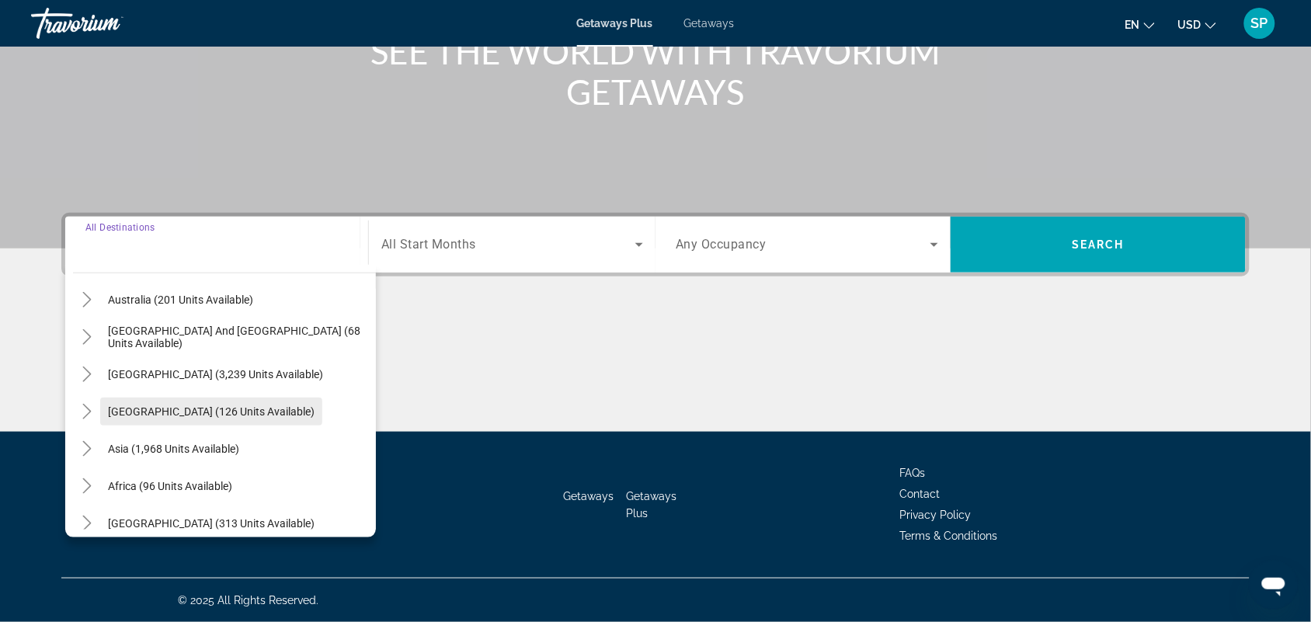
click at [214, 398] on span "Search widget" at bounding box center [211, 411] width 222 height 37
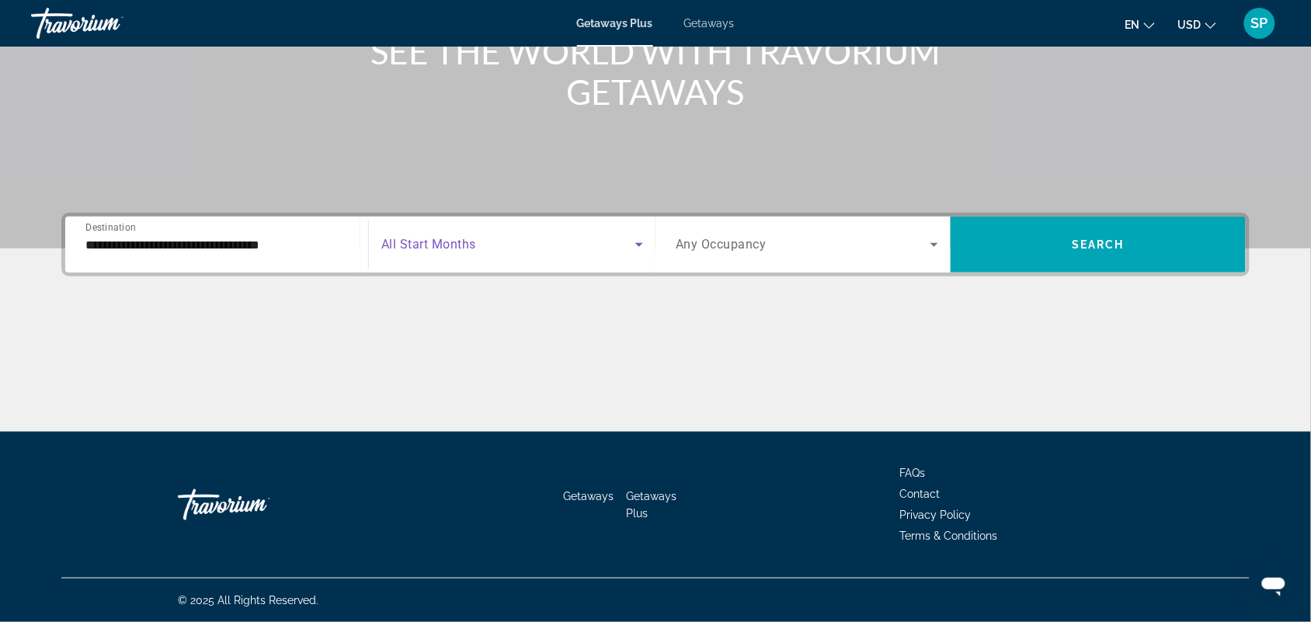
click at [541, 249] on span "Search widget" at bounding box center [508, 244] width 254 height 19
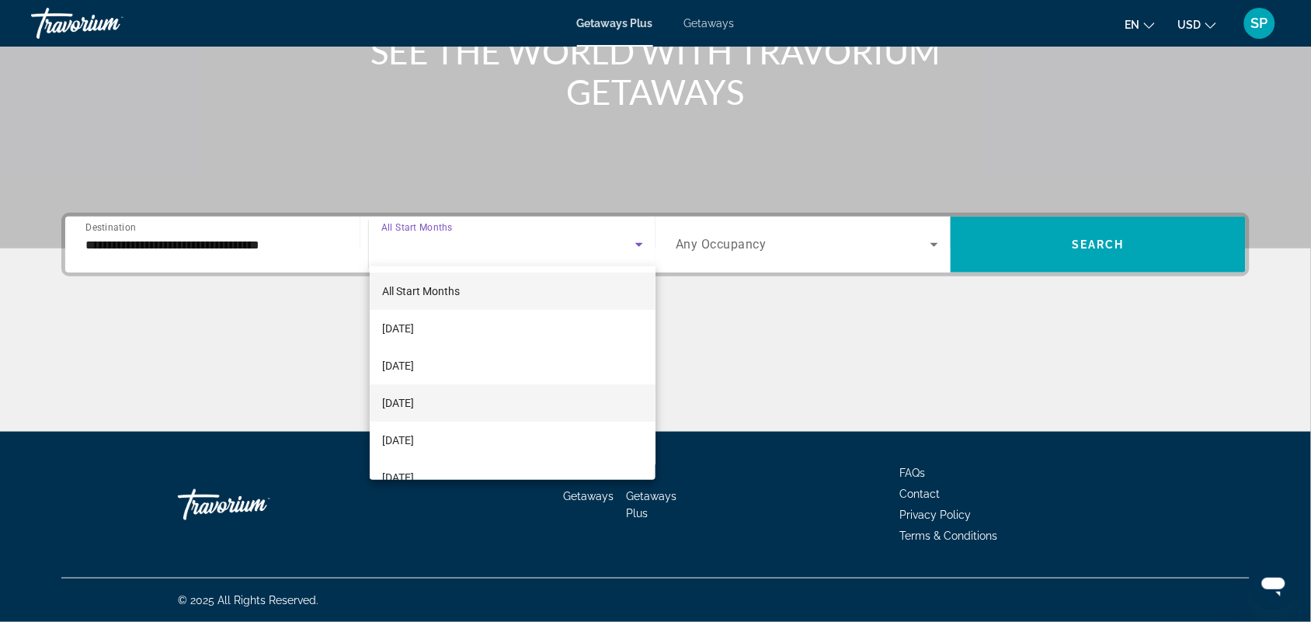
click at [552, 394] on mat-option "[DATE]" at bounding box center [513, 403] width 287 height 37
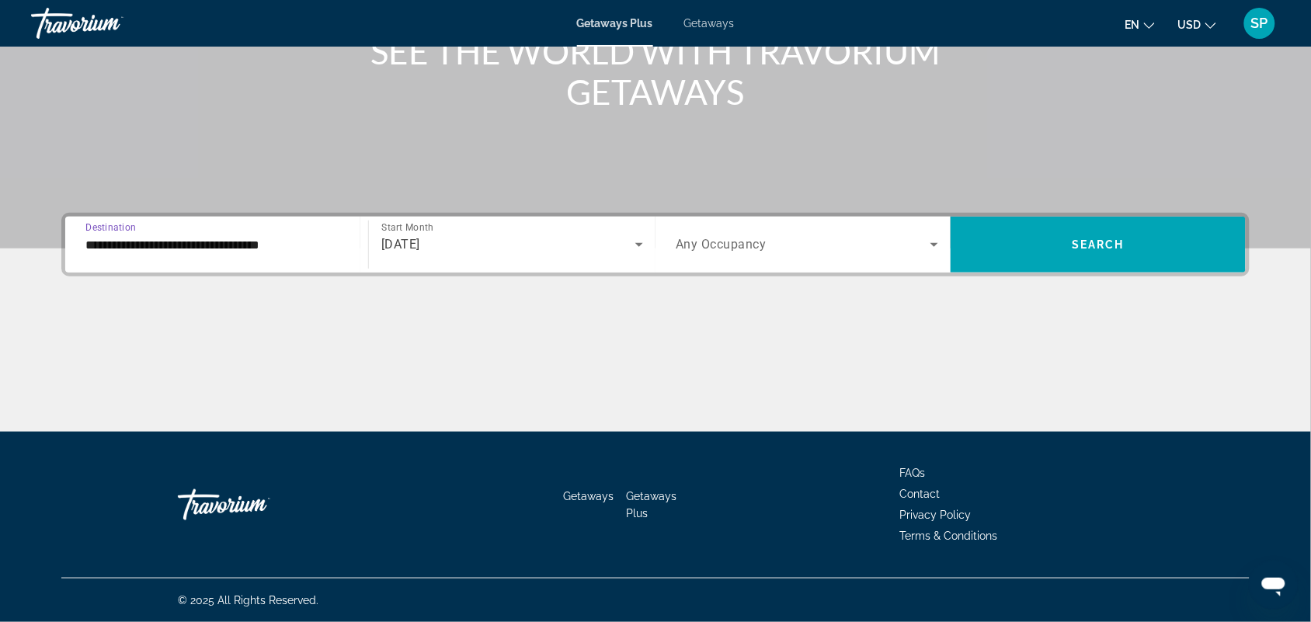
click at [264, 239] on input "**********" at bounding box center [216, 245] width 263 height 19
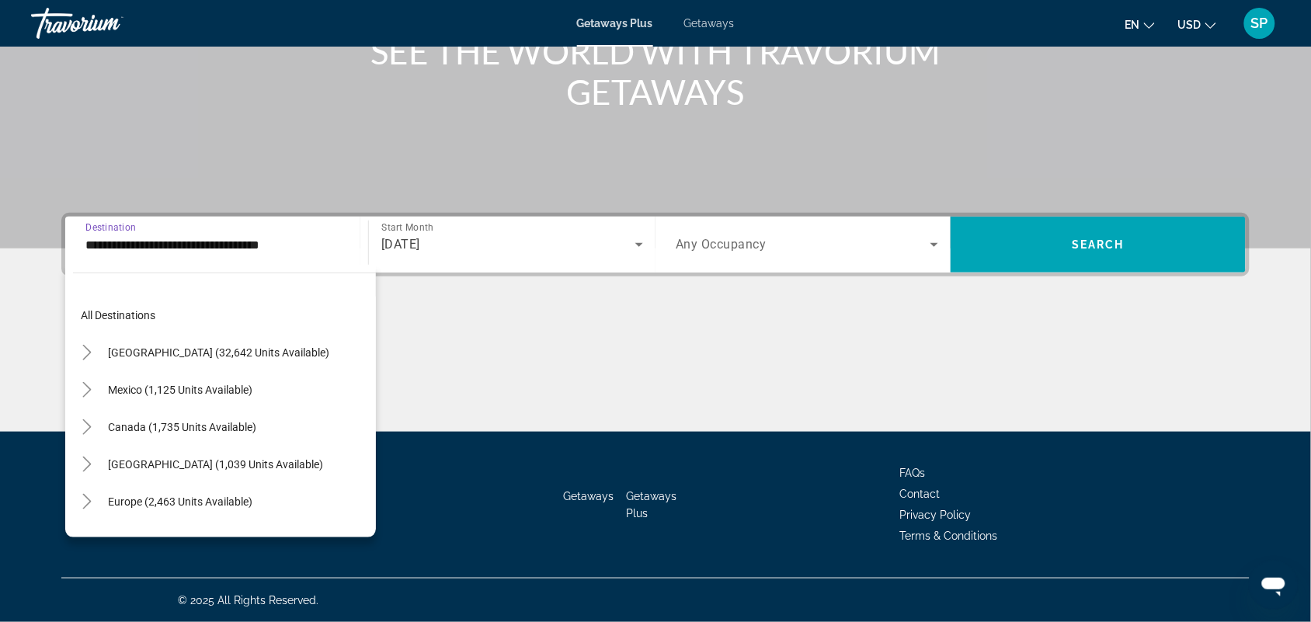
scroll to position [242, 0]
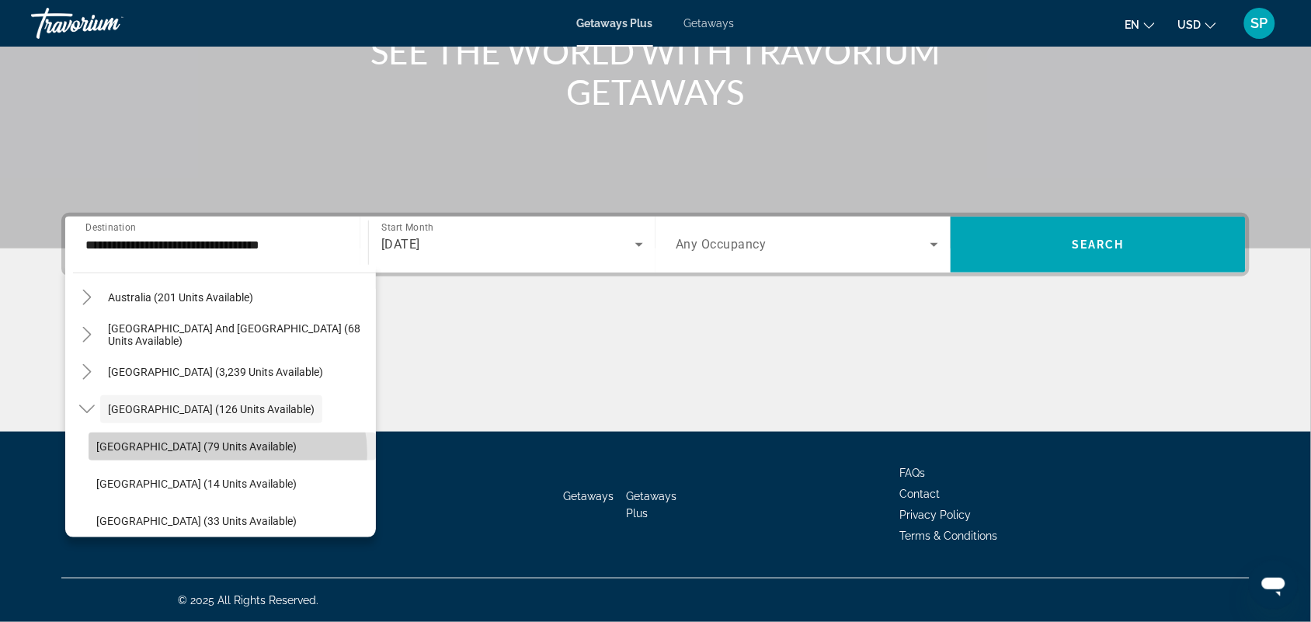
click at [228, 454] on span "Search widget" at bounding box center [232, 446] width 287 height 37
type input "**********"
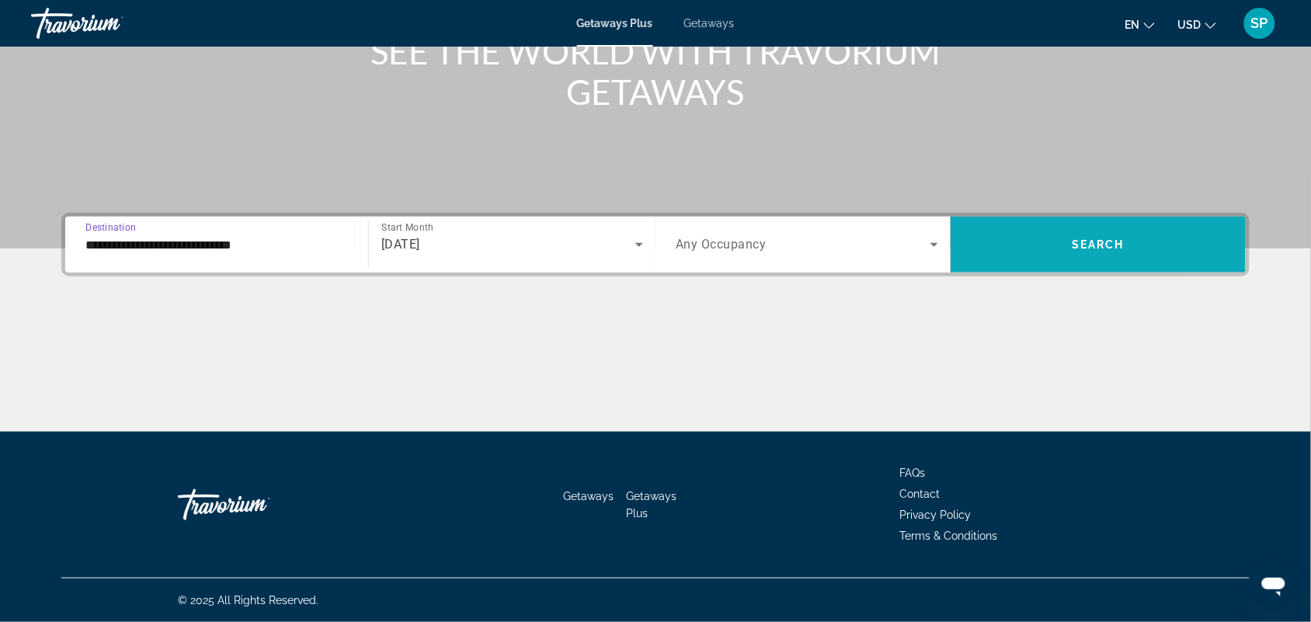
click at [1105, 243] on span "Search" at bounding box center [1098, 244] width 53 height 12
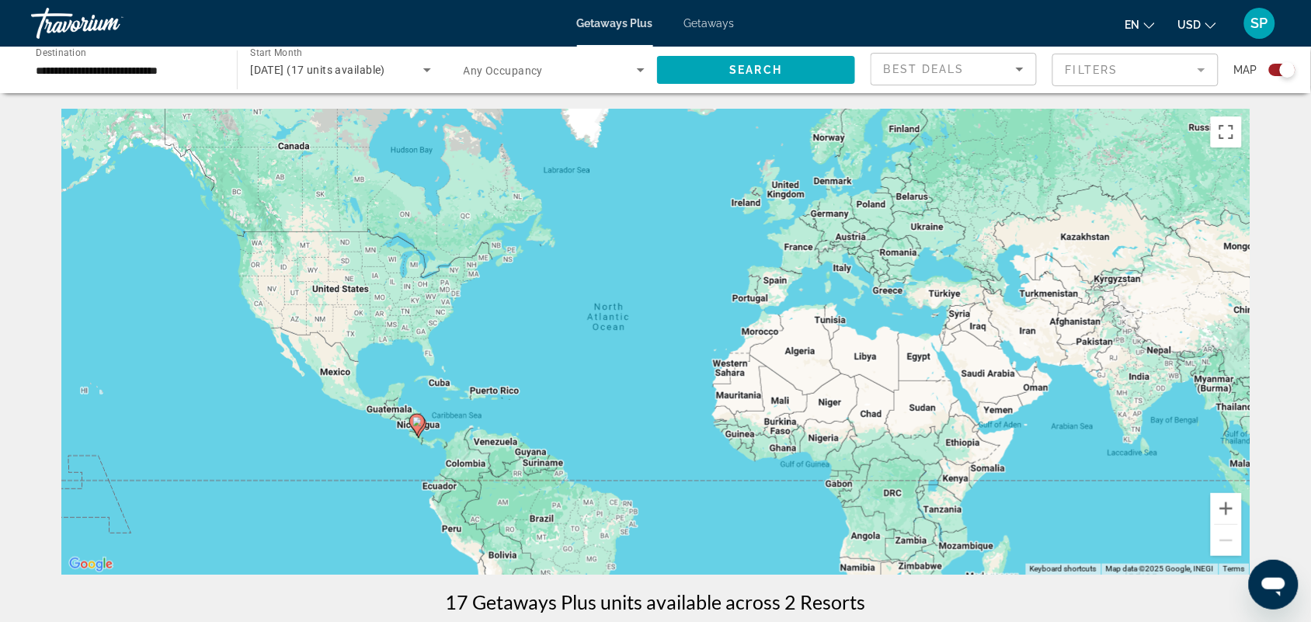
click at [417, 420] on image "Main content" at bounding box center [417, 421] width 9 height 9
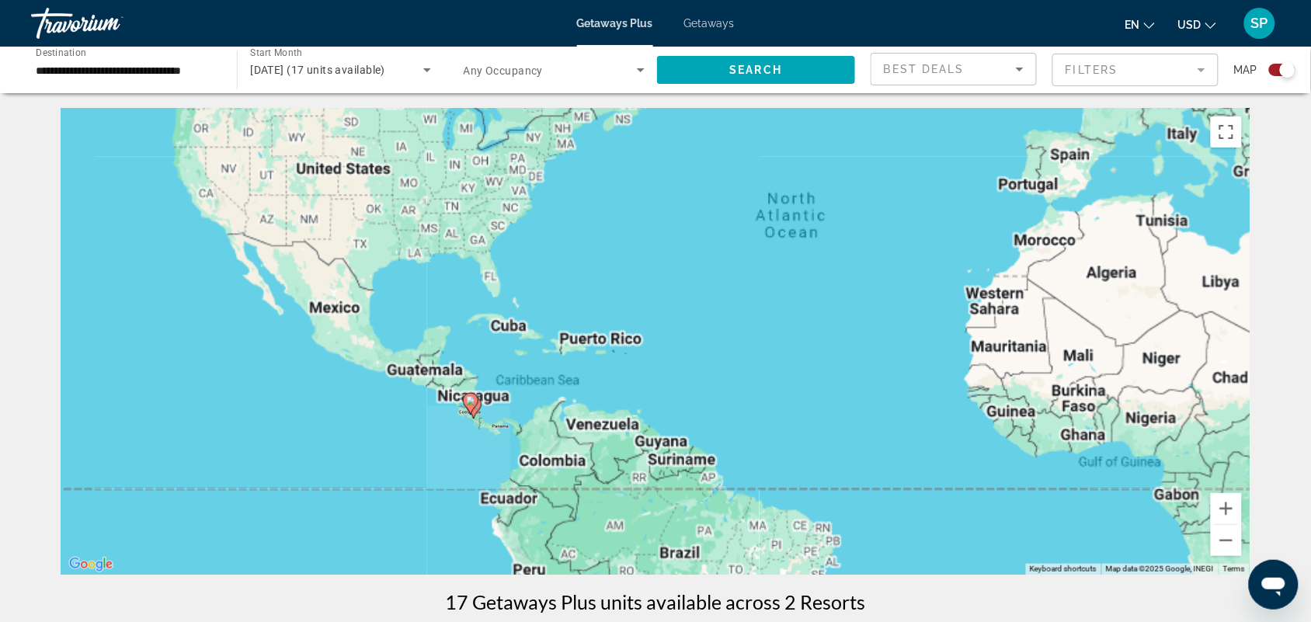
click at [417, 420] on div "To navigate, press the arrow keys. To activate drag with keyboard, press Alt + …" at bounding box center [655, 342] width 1189 height 466
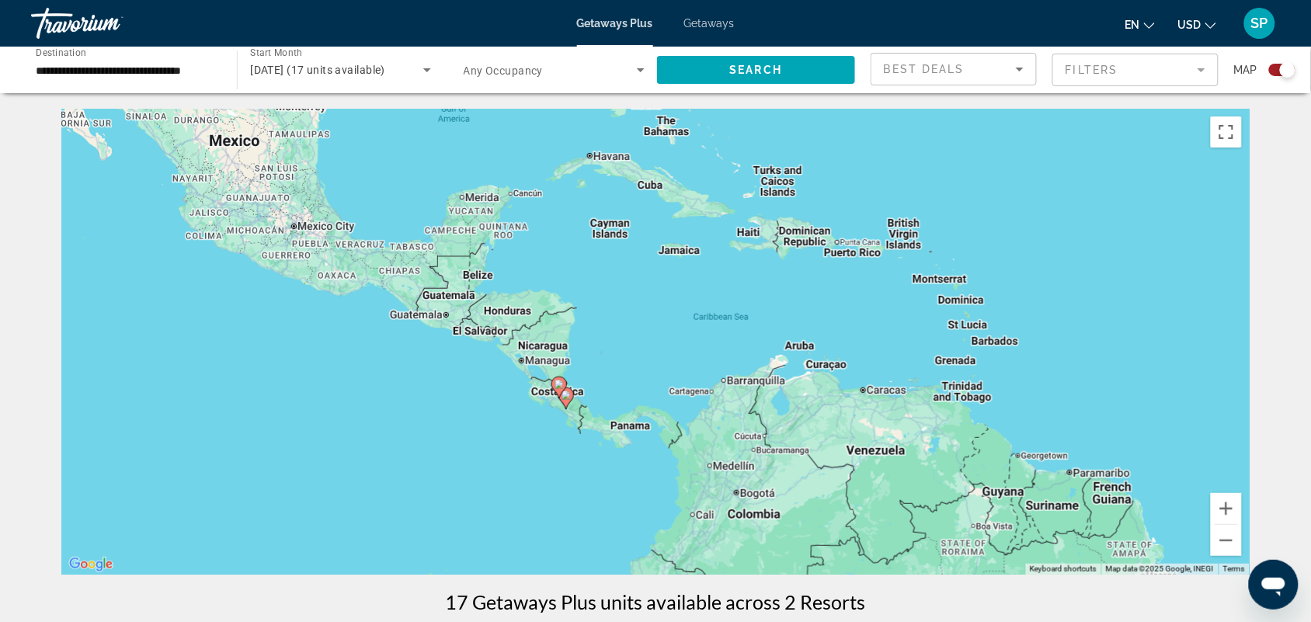
click at [530, 433] on div "To activate drag with keyboard, press Alt + Enter. Once in keyboard drag state,…" at bounding box center [655, 342] width 1189 height 466
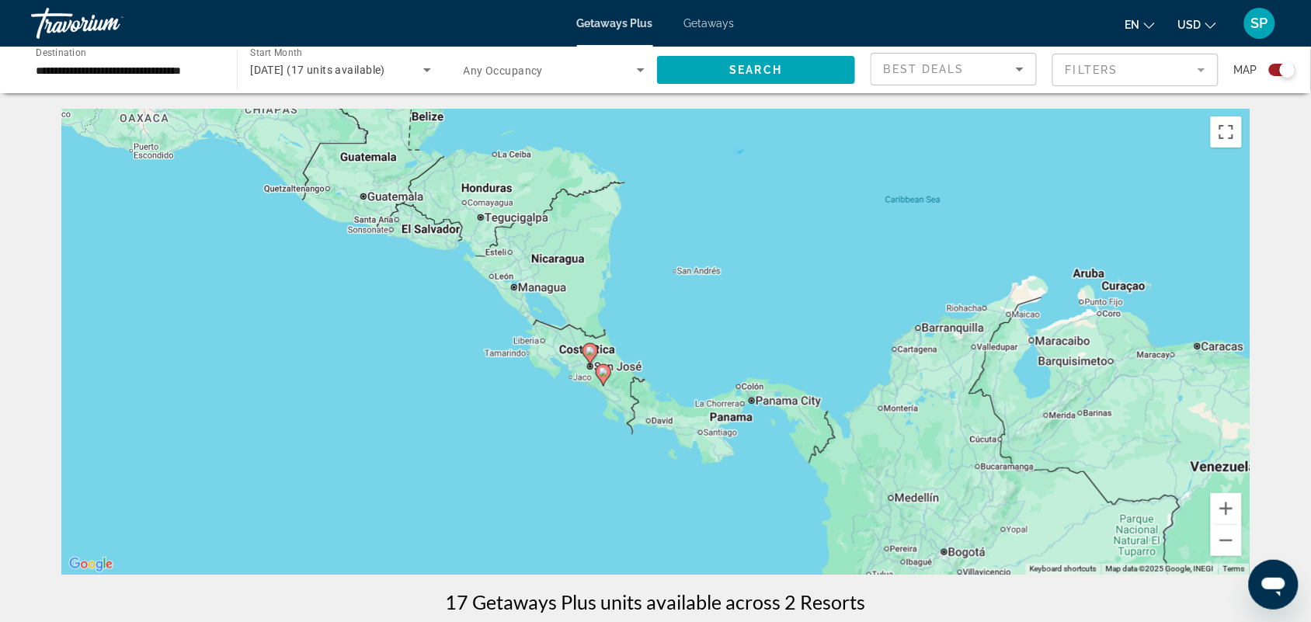
click at [573, 428] on div "To activate drag with keyboard, press Alt + Enter. Once in keyboard drag state,…" at bounding box center [655, 342] width 1189 height 466
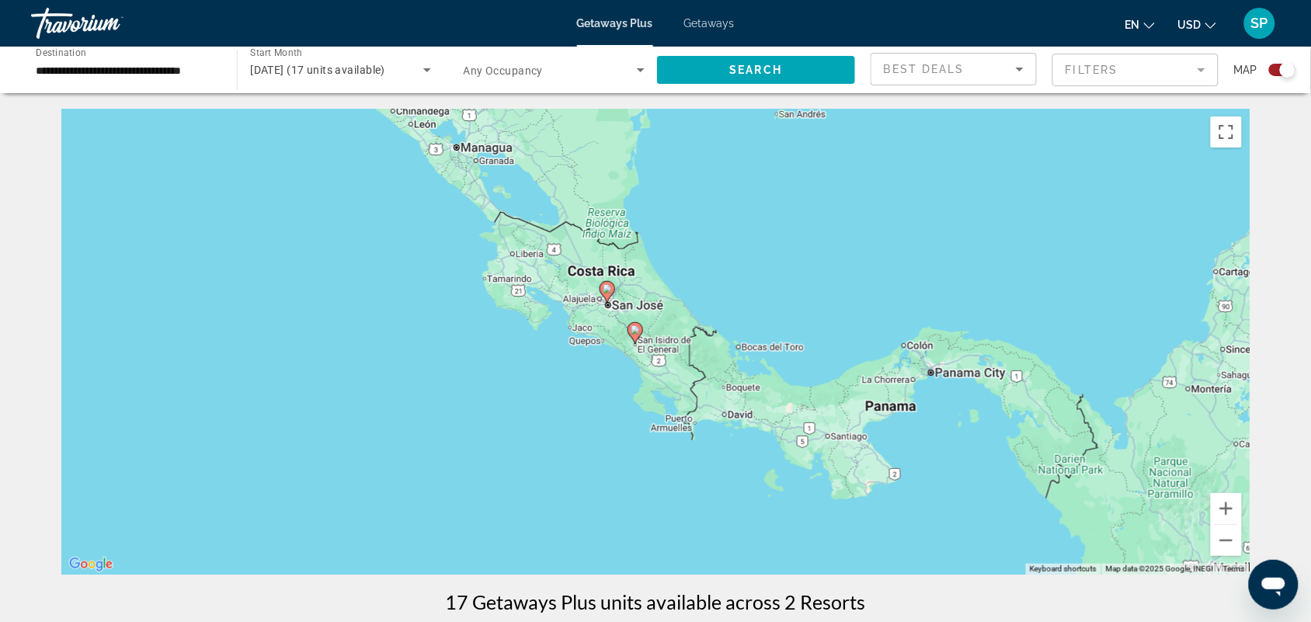
click at [595, 413] on div "To activate drag with keyboard, press Alt + Enter. Once in keyboard drag state,…" at bounding box center [655, 342] width 1189 height 466
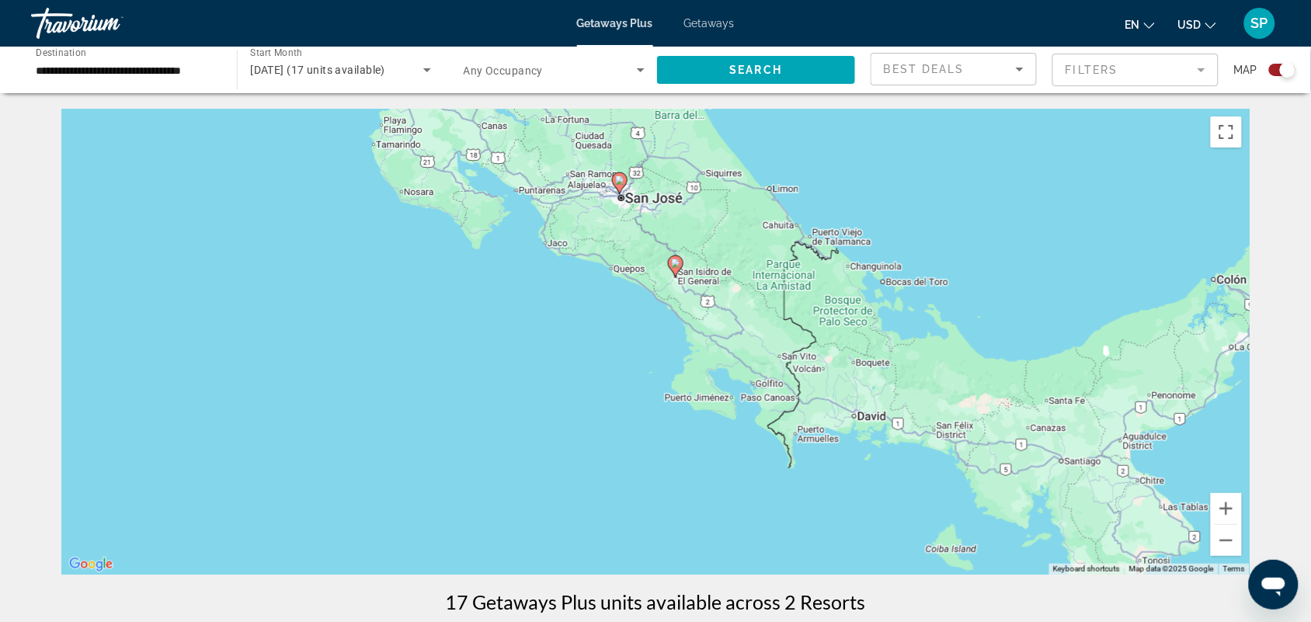
click at [619, 181] on image "Main content" at bounding box center [619, 180] width 9 height 9
type input "**********"
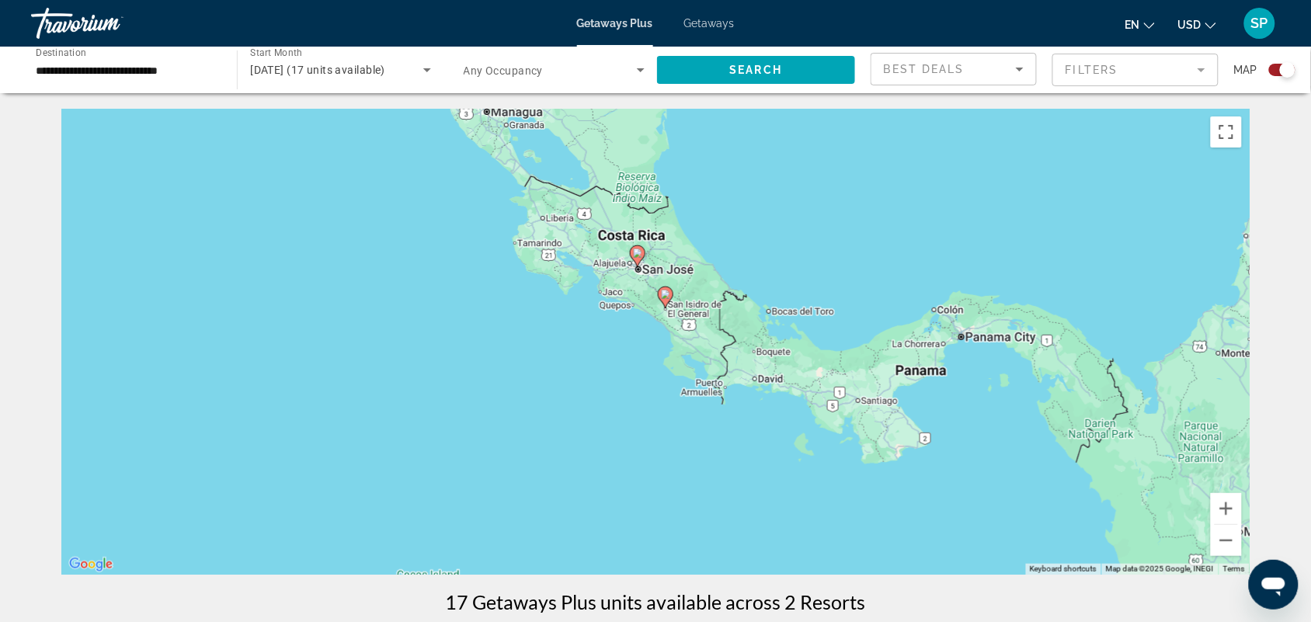
click at [638, 249] on image "Main content" at bounding box center [637, 253] width 9 height 9
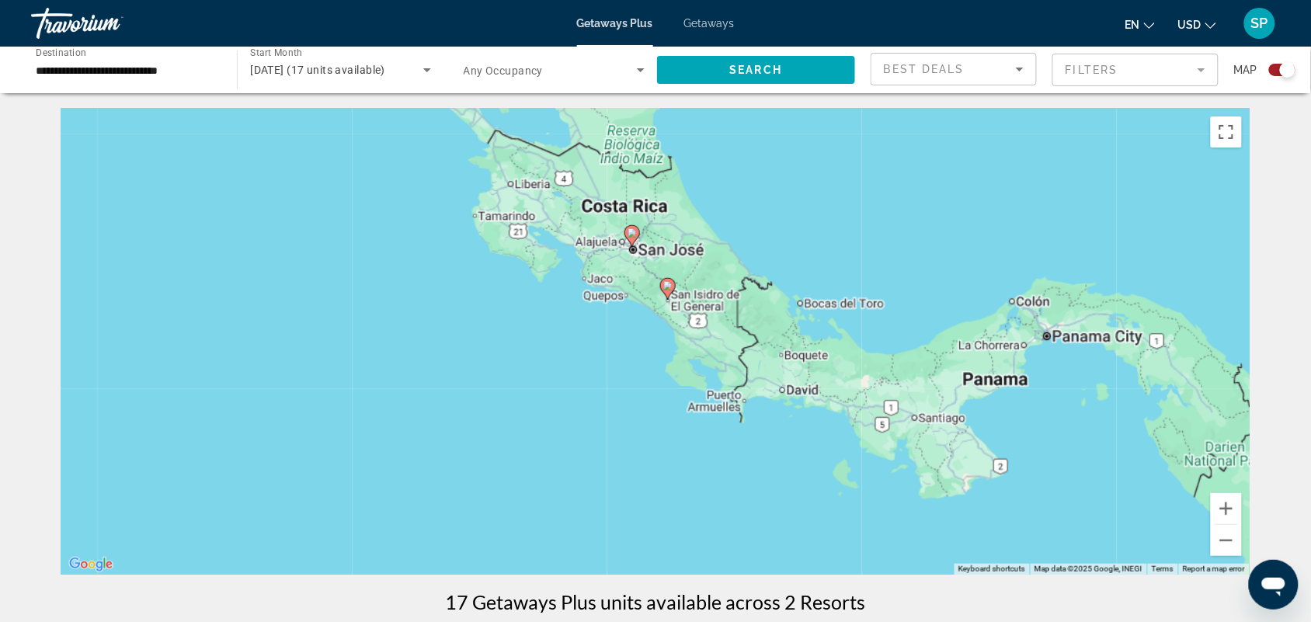
click at [638, 249] on div "To navigate, press the arrow keys. To activate drag with keyboard, press Alt + …" at bounding box center [655, 342] width 1189 height 466
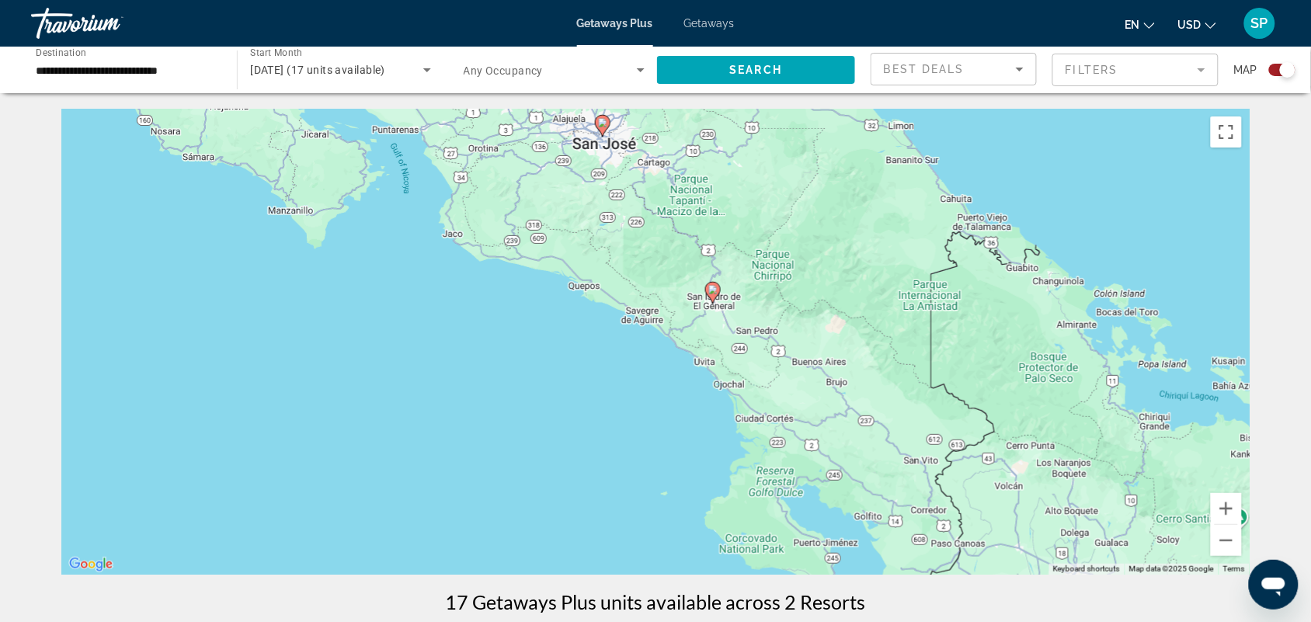
click at [603, 130] on icon "Main content" at bounding box center [603, 126] width 14 height 20
click at [603, 130] on div "To activate drag with keyboard, press Alt + Enter. Once in keyboard drag state,…" at bounding box center [655, 342] width 1189 height 466
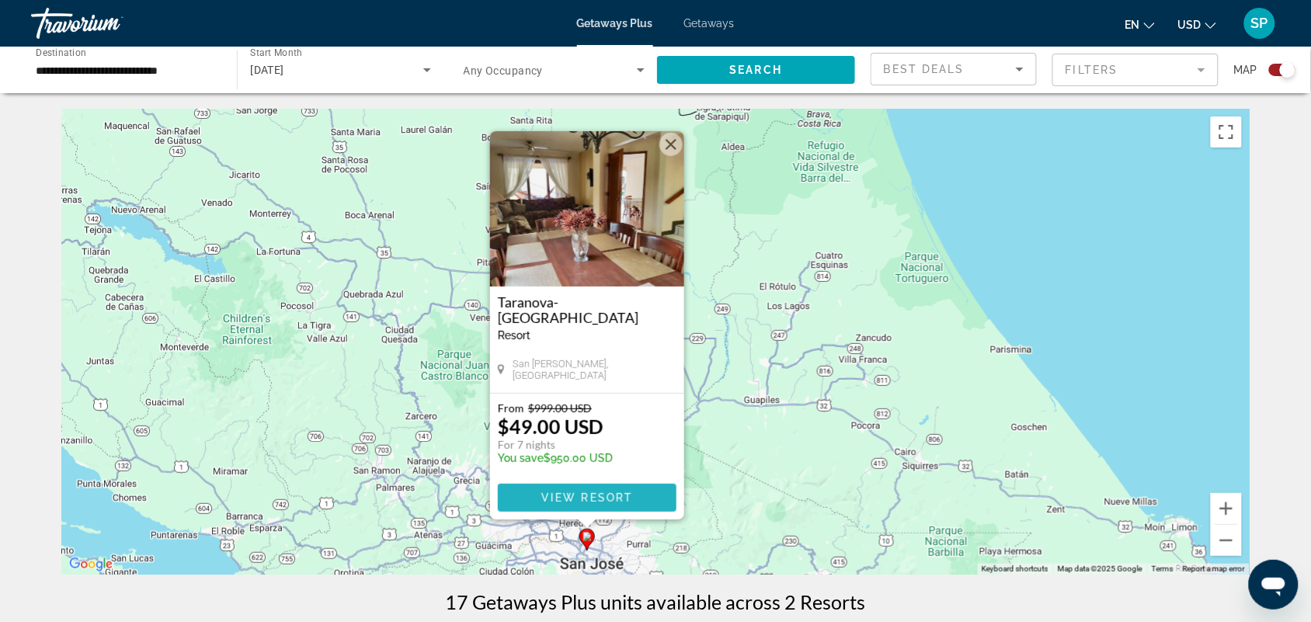
click at [585, 492] on span "View Resort" at bounding box center [587, 498] width 92 height 12
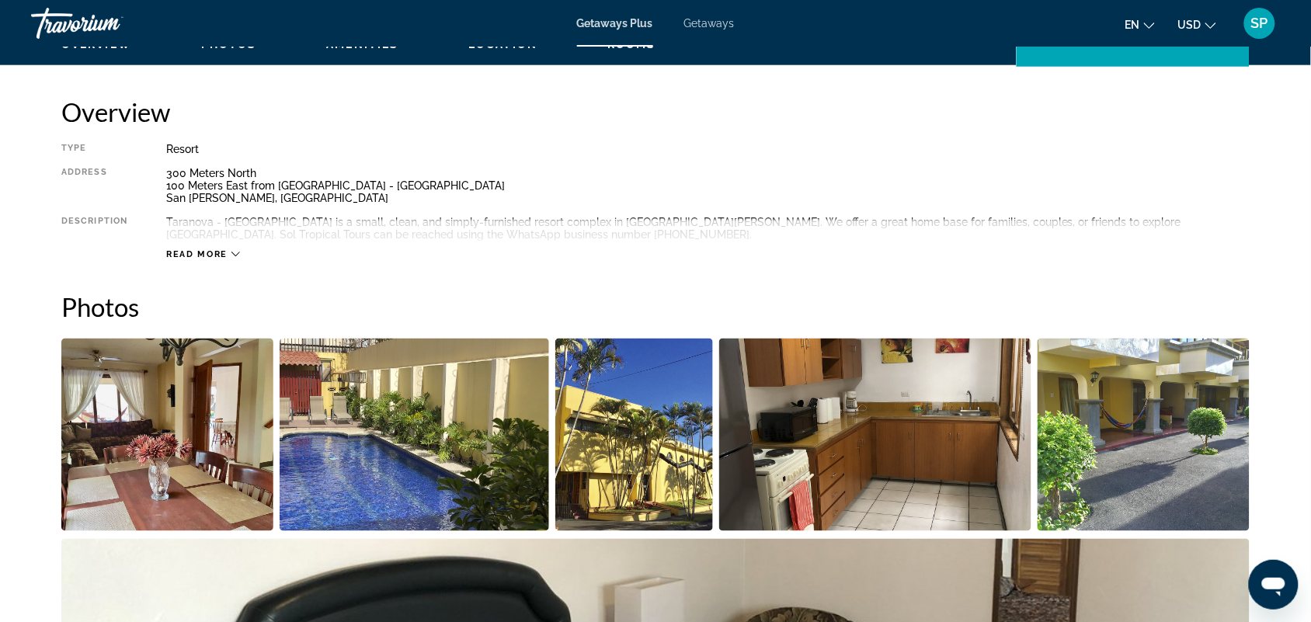
scroll to position [601, 0]
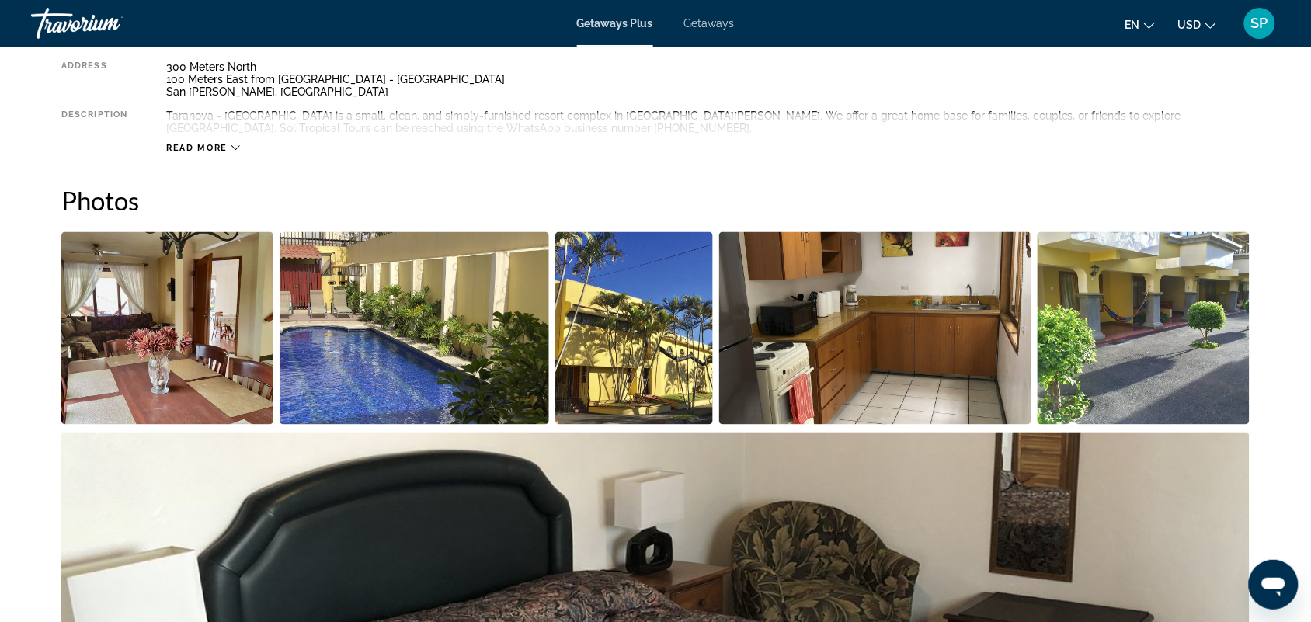
click at [614, 364] on img "Open full-screen image slider" at bounding box center [634, 328] width 158 height 193
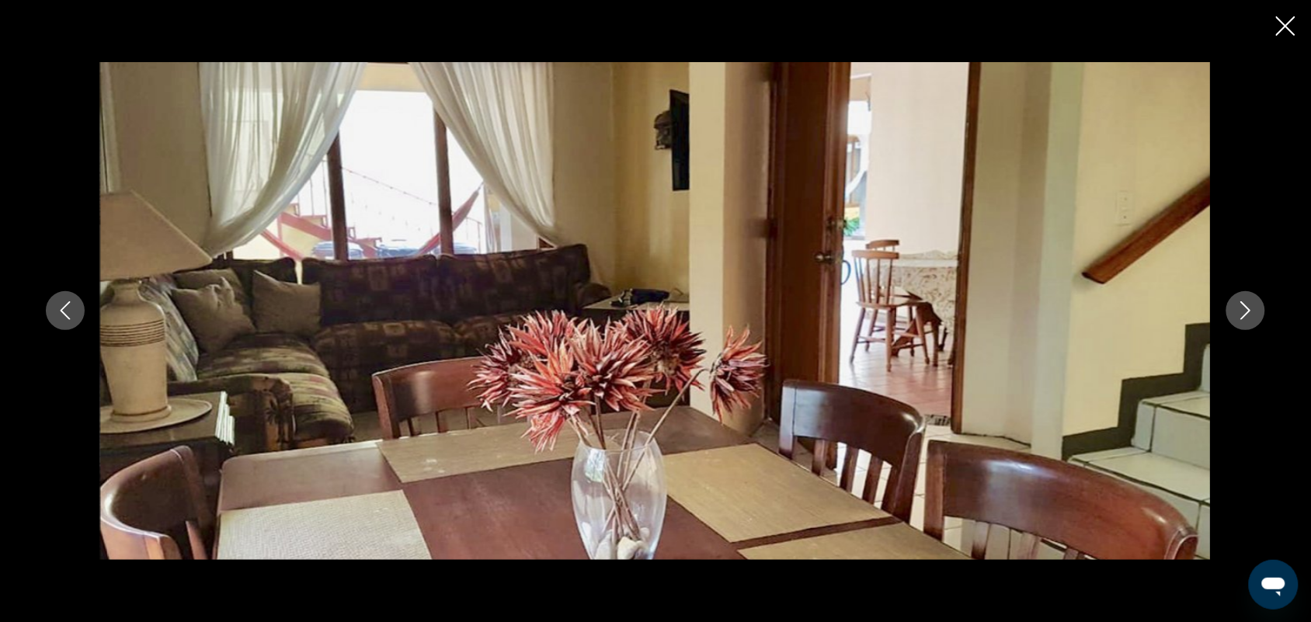
click at [1248, 308] on icon "Next image" at bounding box center [1246, 311] width 10 height 19
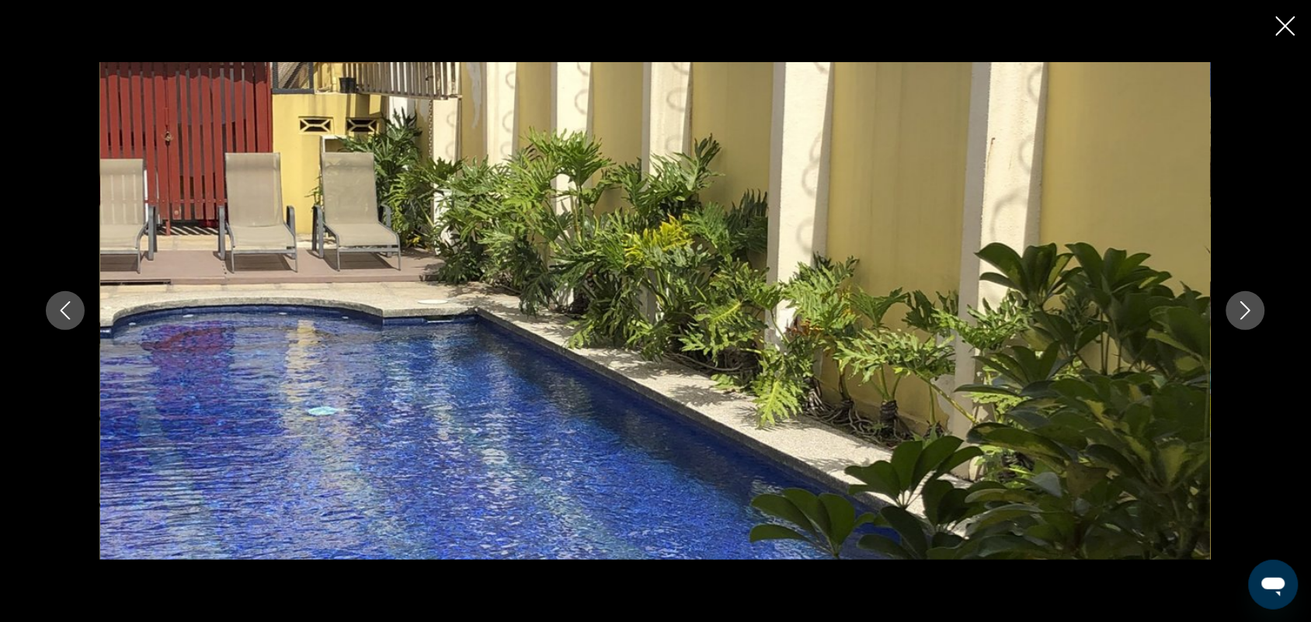
click at [1248, 307] on icon "Next image" at bounding box center [1246, 310] width 19 height 19
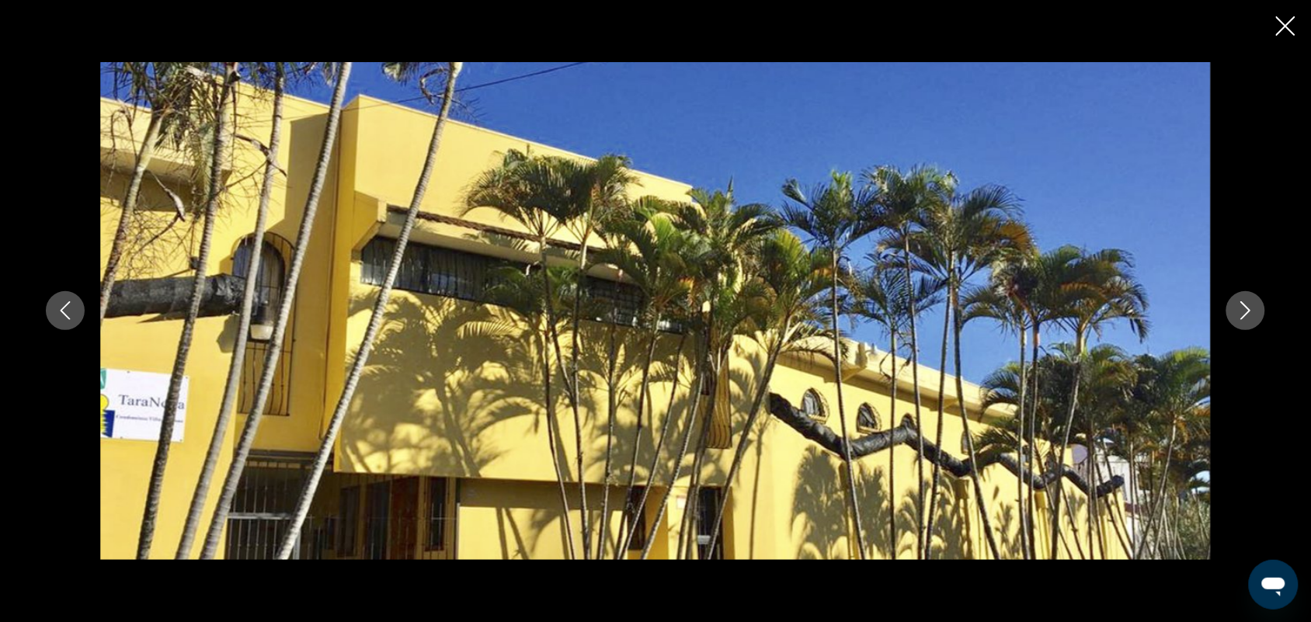
click at [1248, 308] on icon "Next image" at bounding box center [1246, 311] width 10 height 19
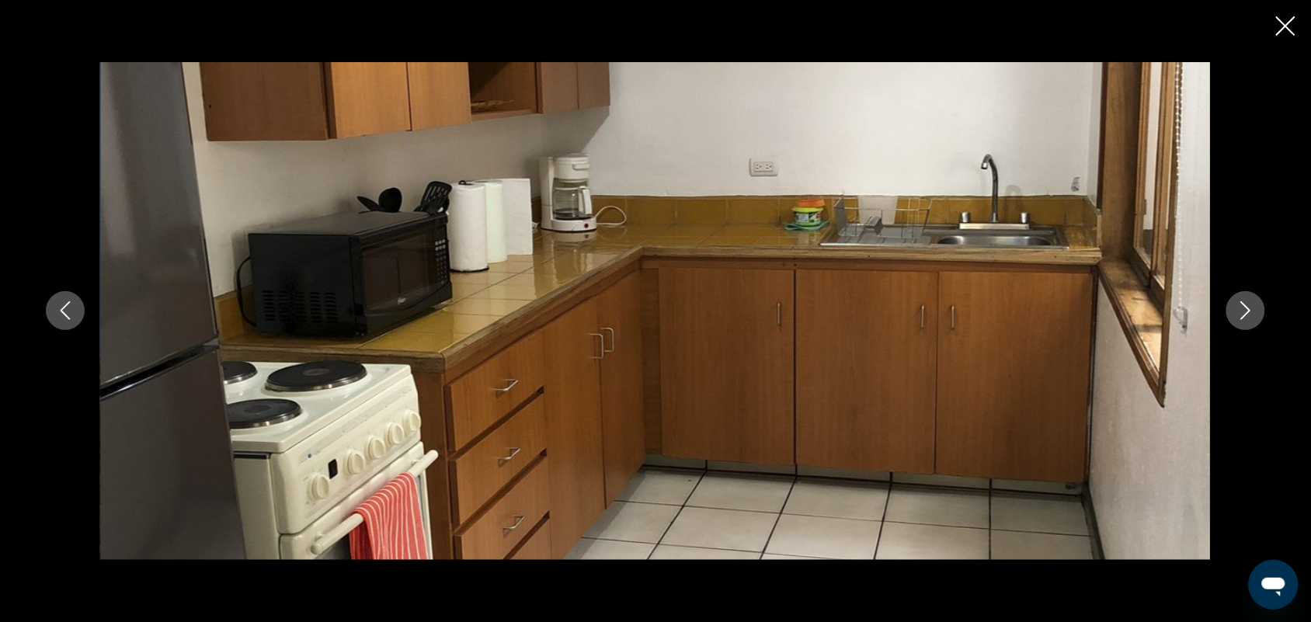
click at [1248, 308] on icon "Next image" at bounding box center [1246, 311] width 10 height 19
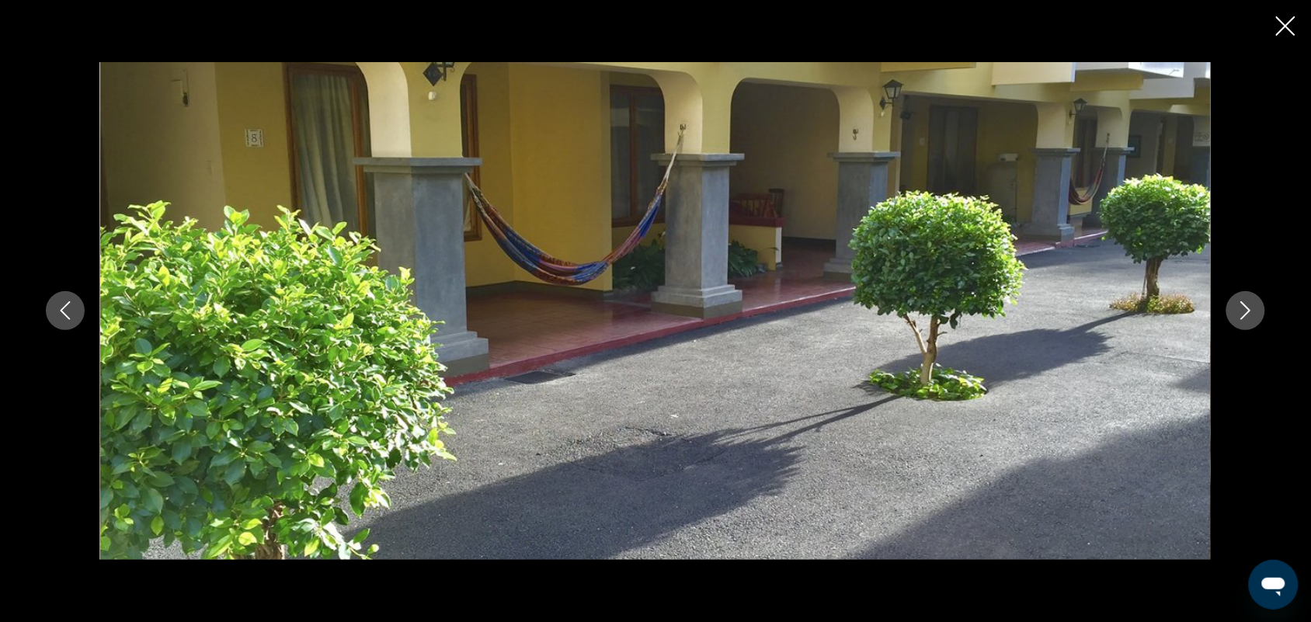
click at [1248, 308] on icon "Next image" at bounding box center [1246, 311] width 10 height 19
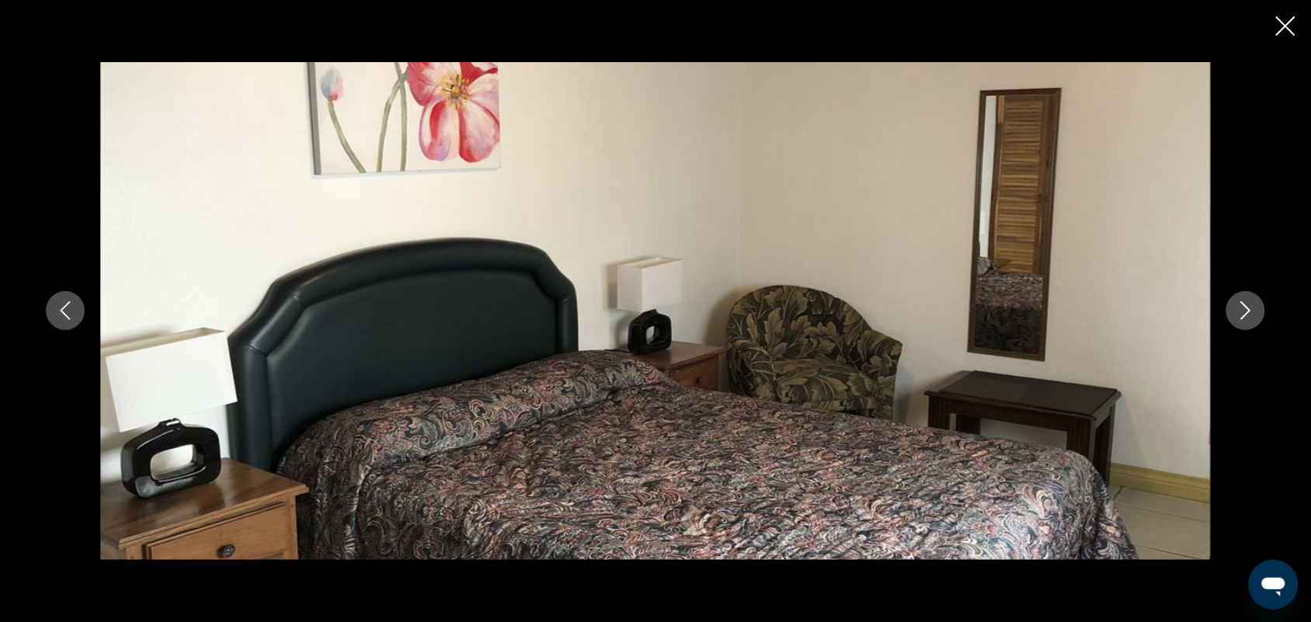
click at [1248, 308] on icon "Next image" at bounding box center [1246, 311] width 10 height 19
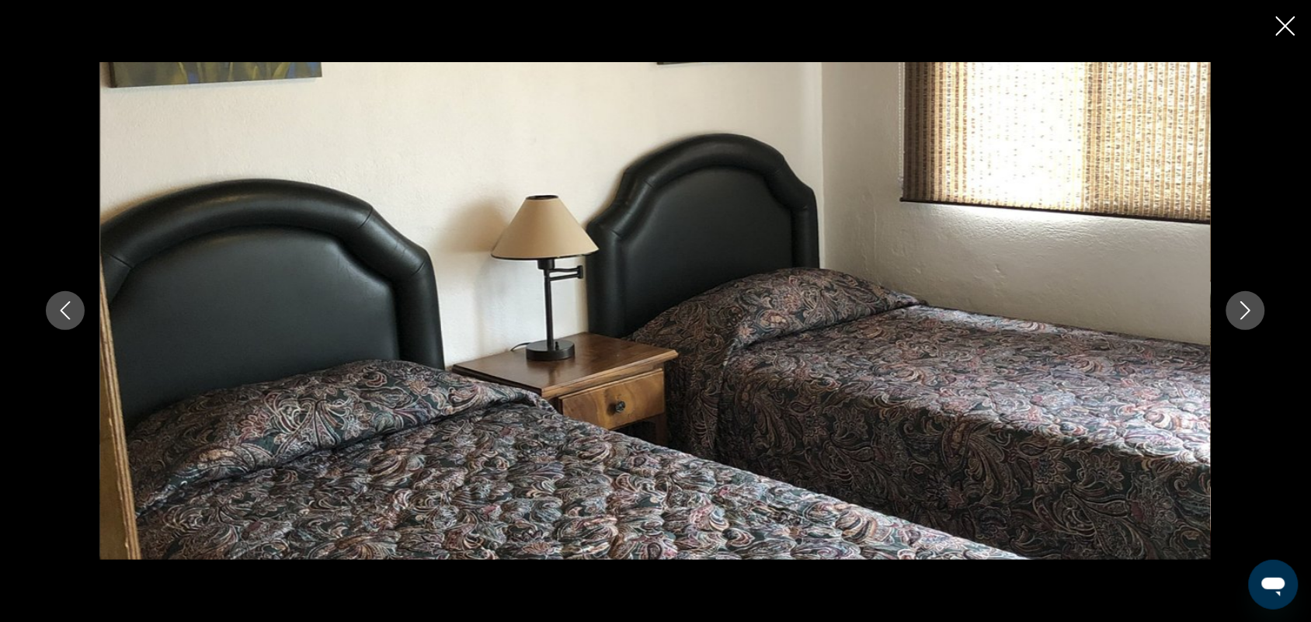
click at [1248, 308] on icon "Next image" at bounding box center [1246, 311] width 10 height 19
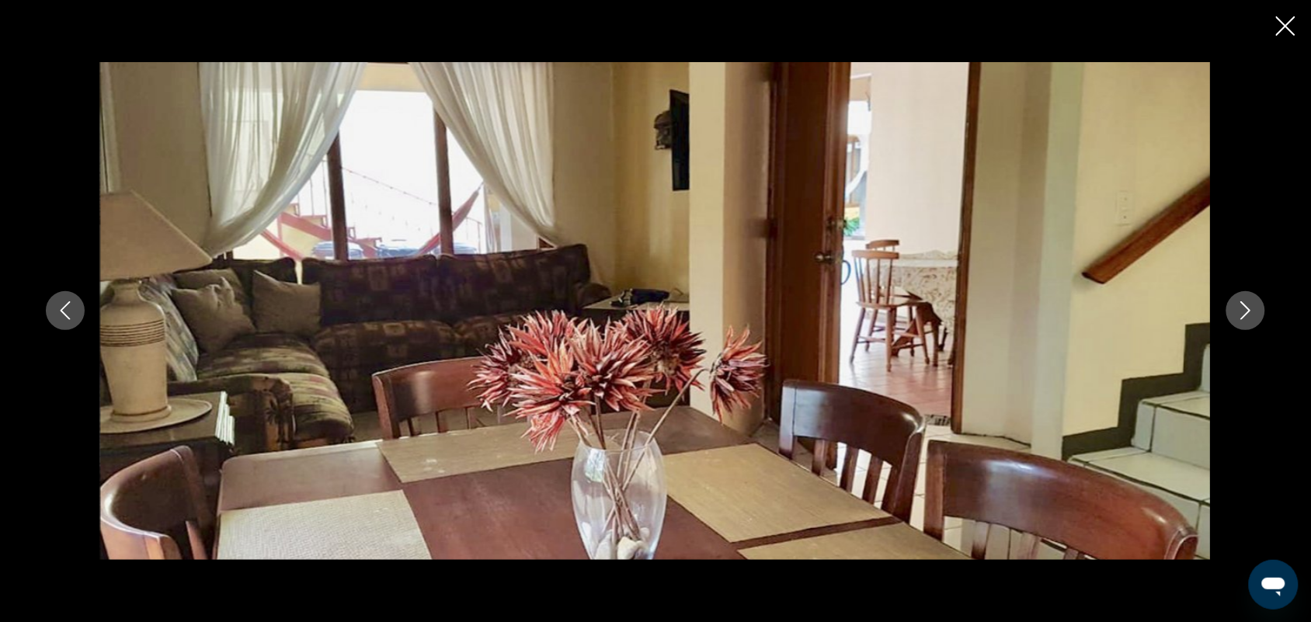
click at [1248, 308] on icon "Next image" at bounding box center [1246, 311] width 10 height 19
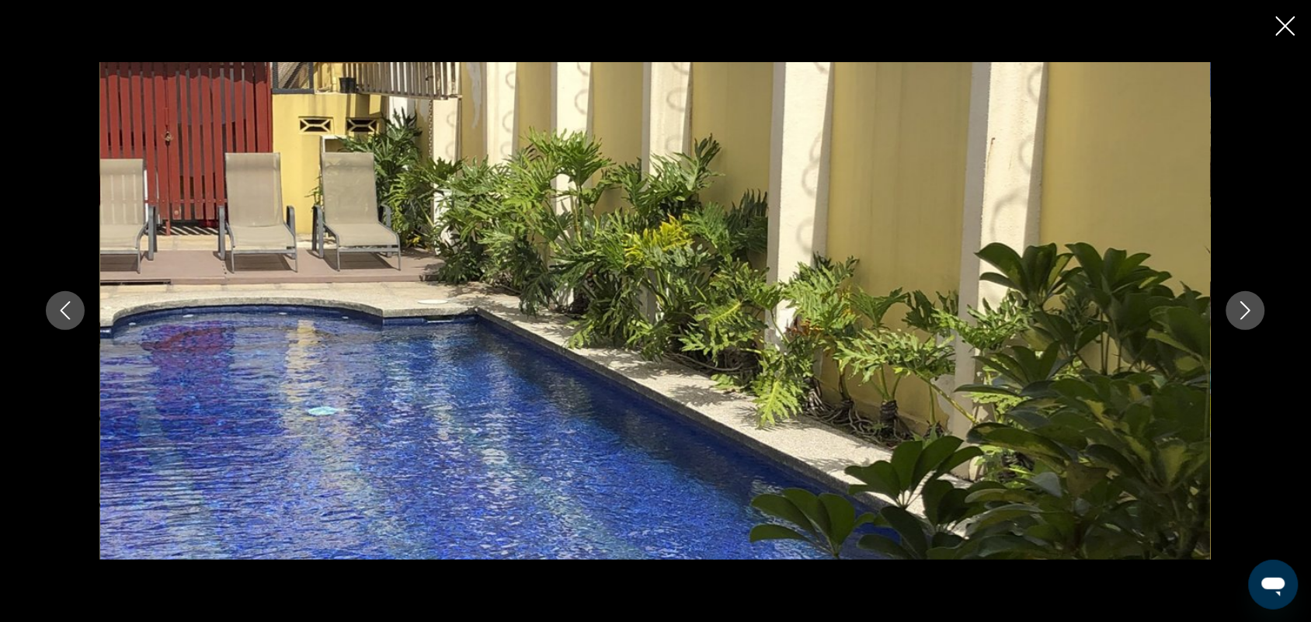
scroll to position [890, 0]
